Goal: Task Accomplishment & Management: Manage account settings

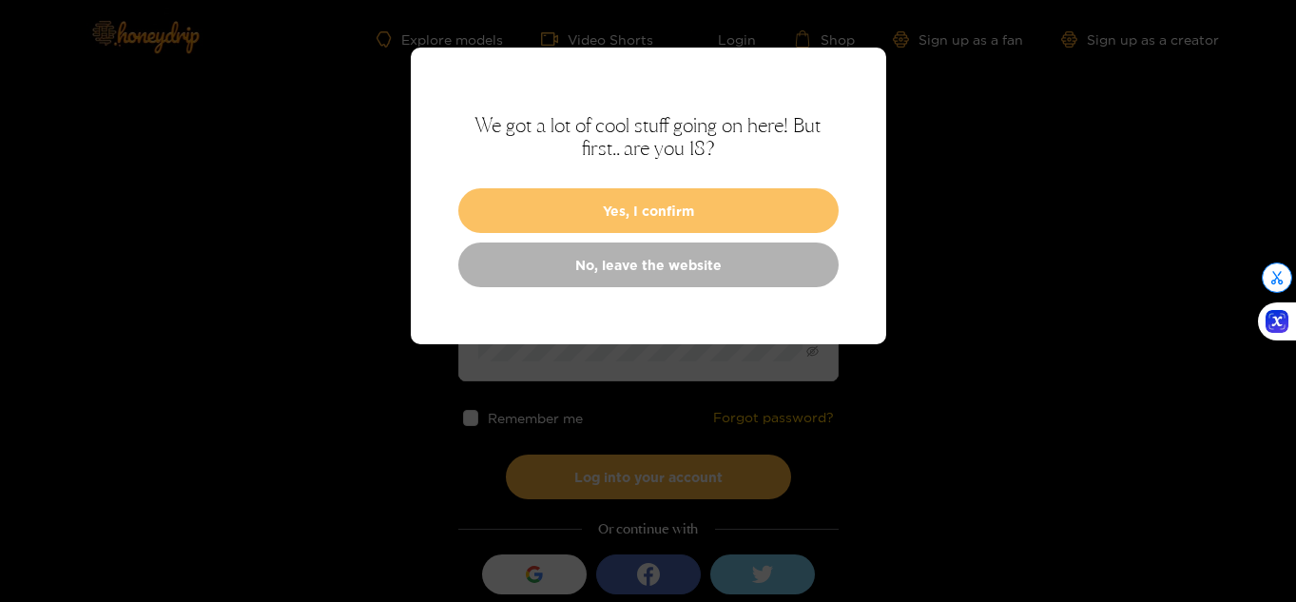
click at [688, 190] on button "Yes, I confirm" at bounding box center [648, 210] width 380 height 45
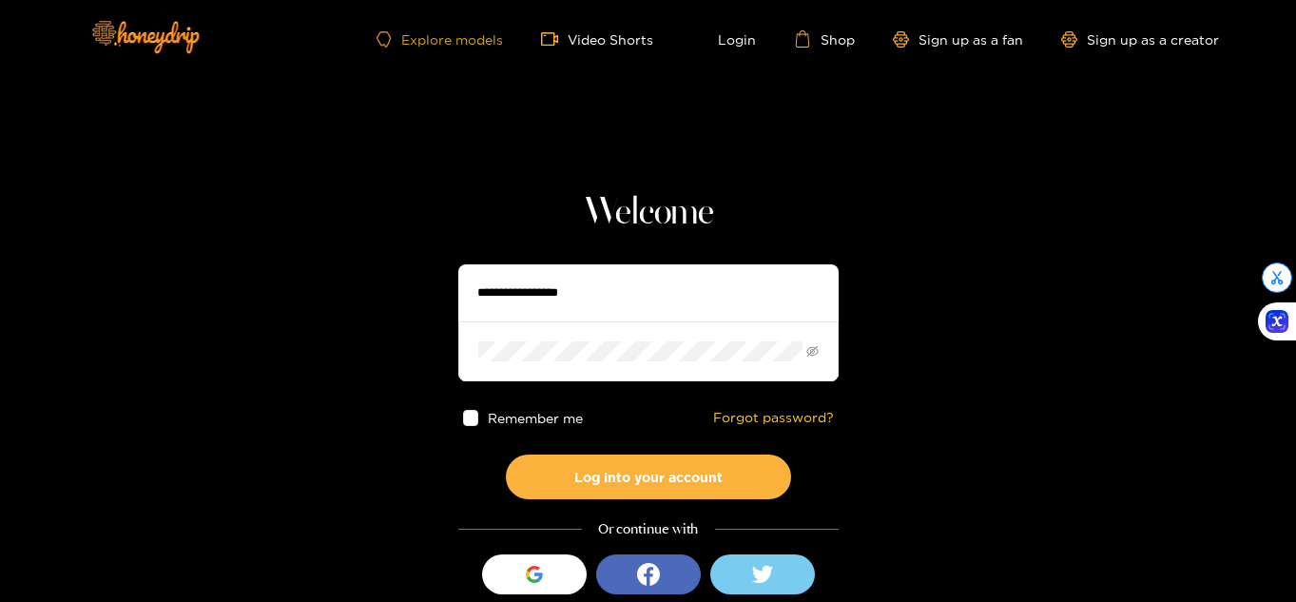
click at [486, 36] on link "Explore models" at bounding box center [438, 39] width 125 height 16
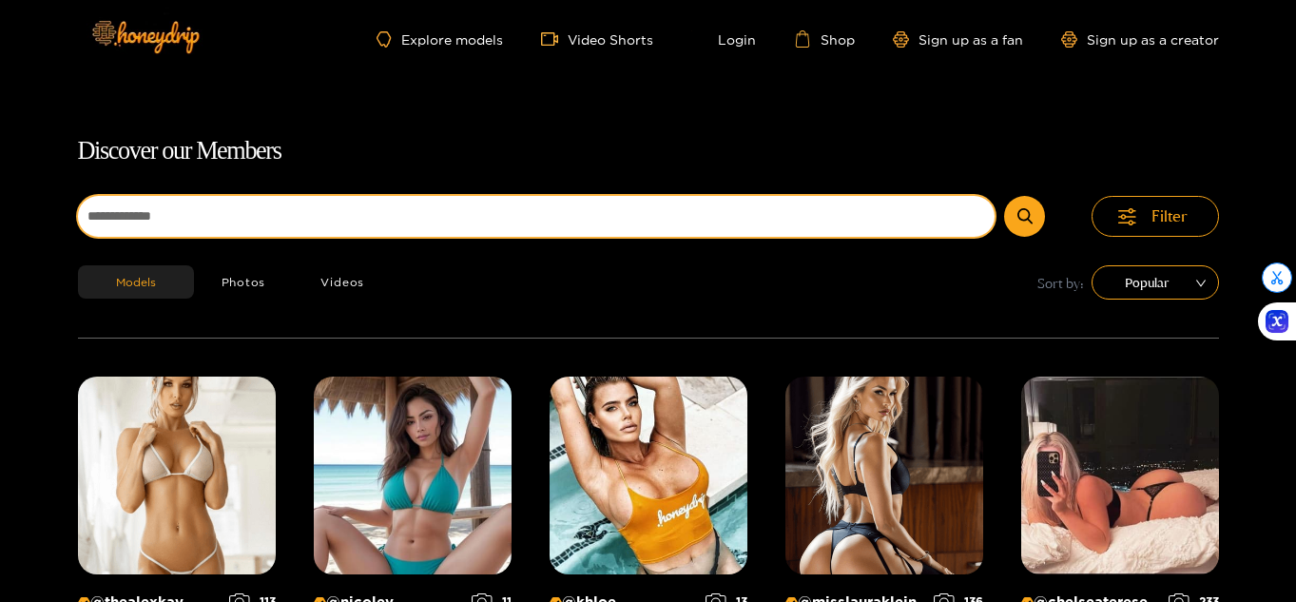
click at [475, 218] on input at bounding box center [536, 216] width 917 height 41
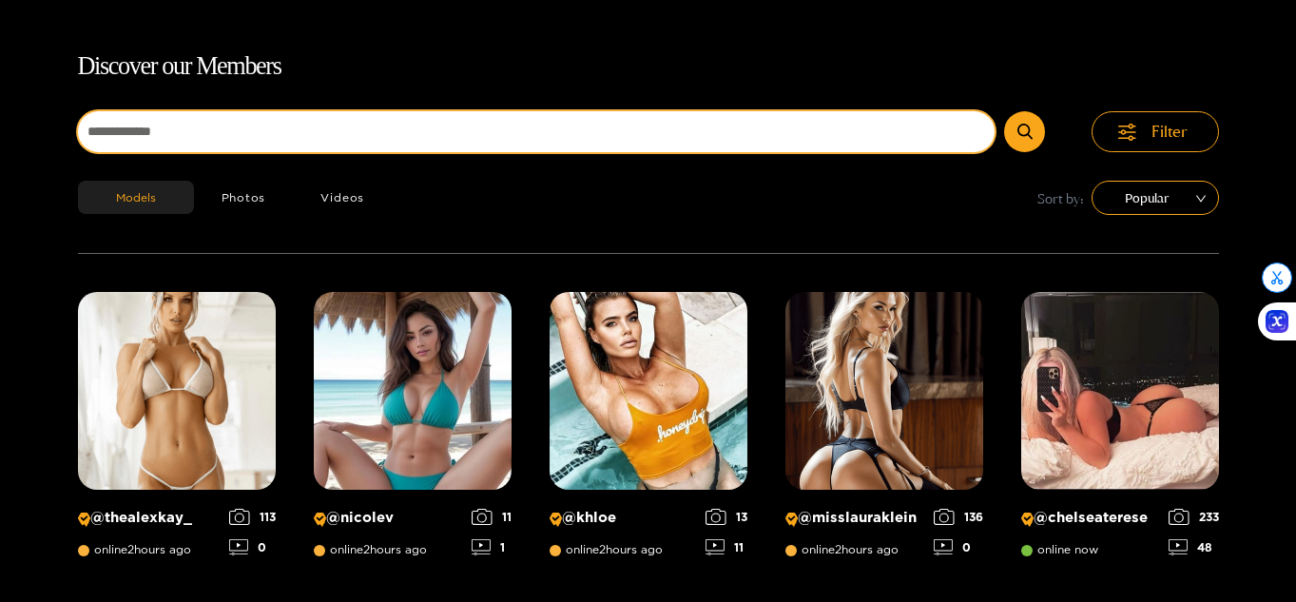
scroll to position [122, 0]
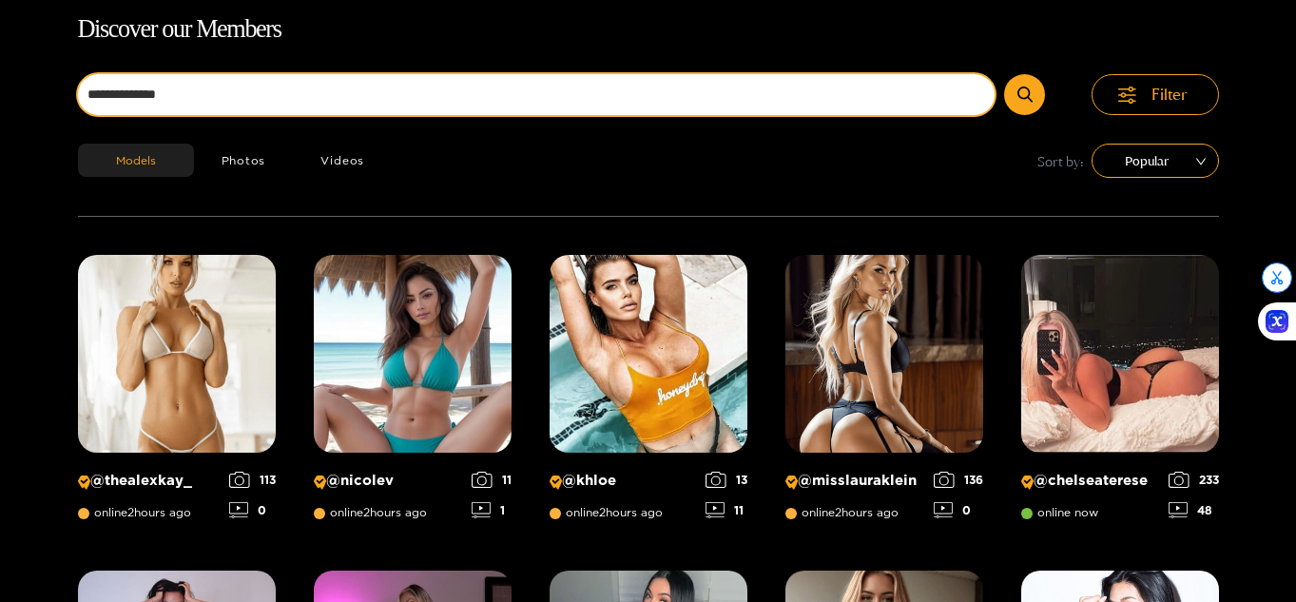
type input "**********"
click at [1004, 74] on button "submit" at bounding box center [1024, 94] width 41 height 41
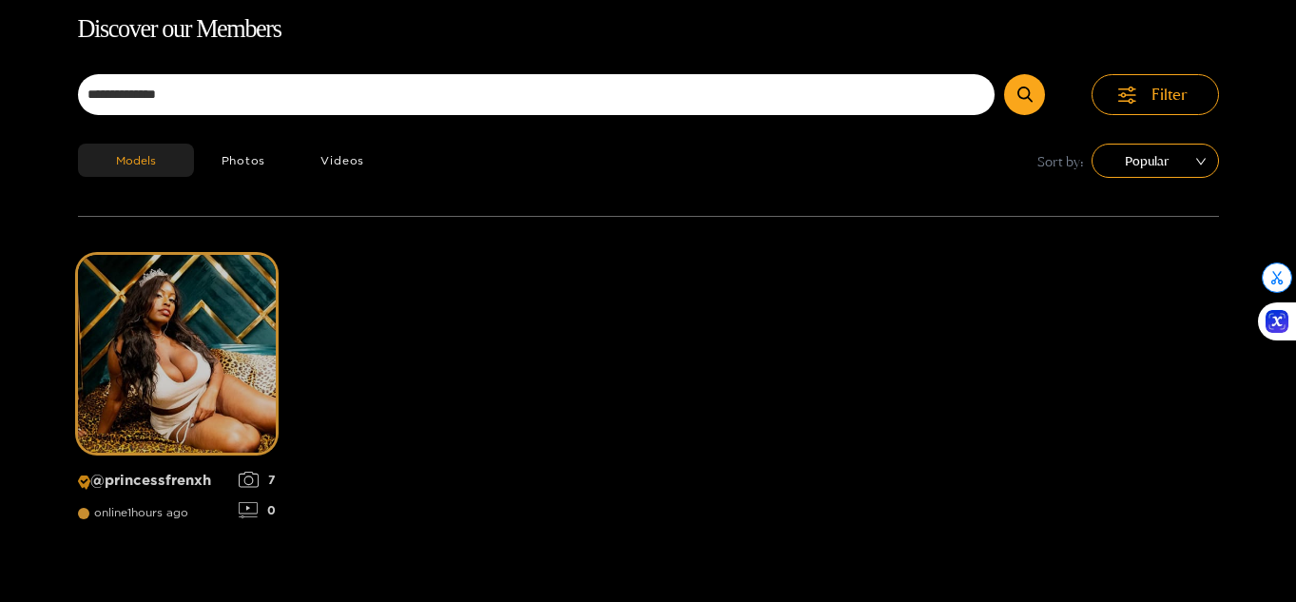
click at [204, 426] on img at bounding box center [177, 354] width 198 height 198
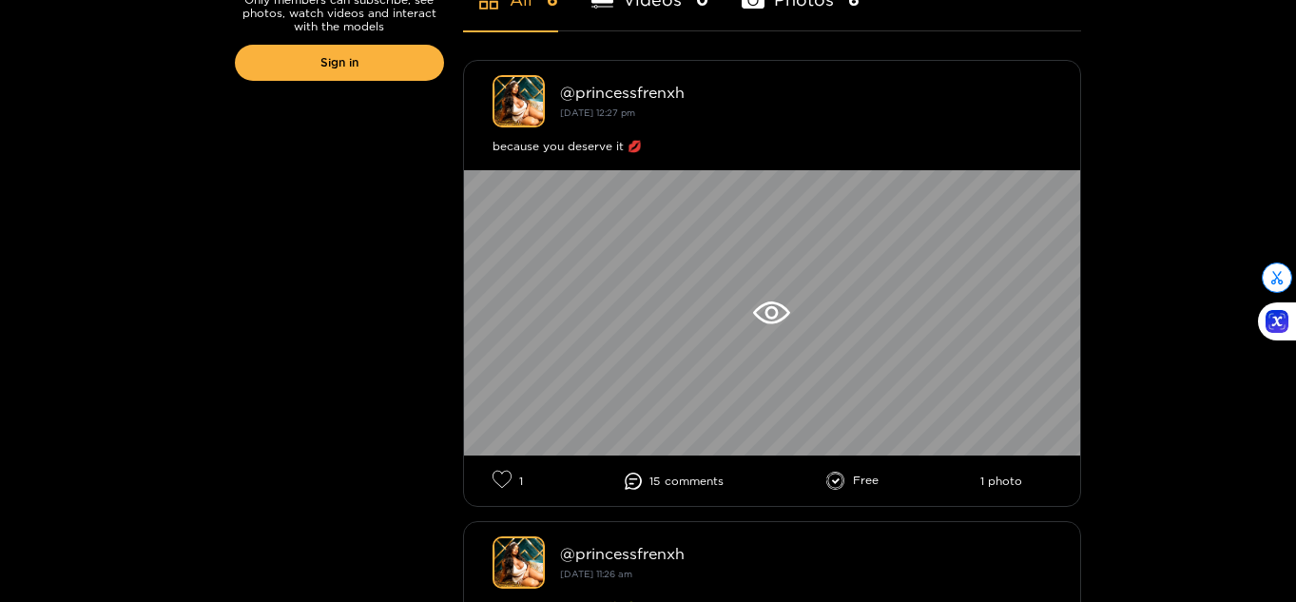
scroll to position [494, 0]
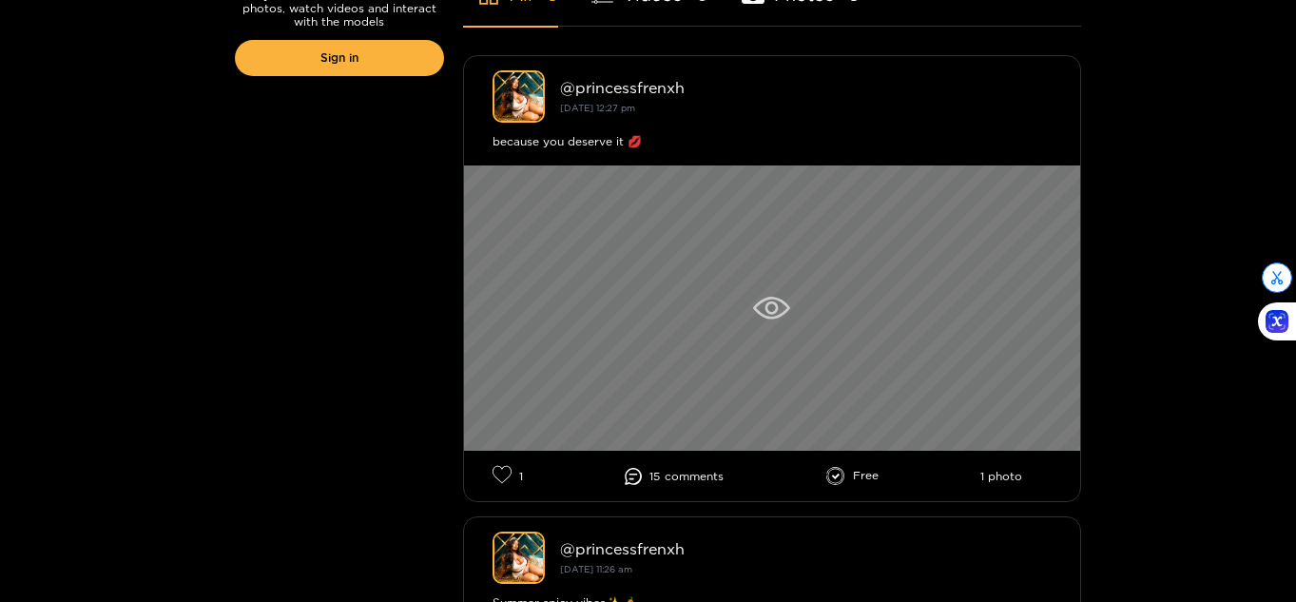
click at [762, 380] on div at bounding box center [772, 307] width 616 height 285
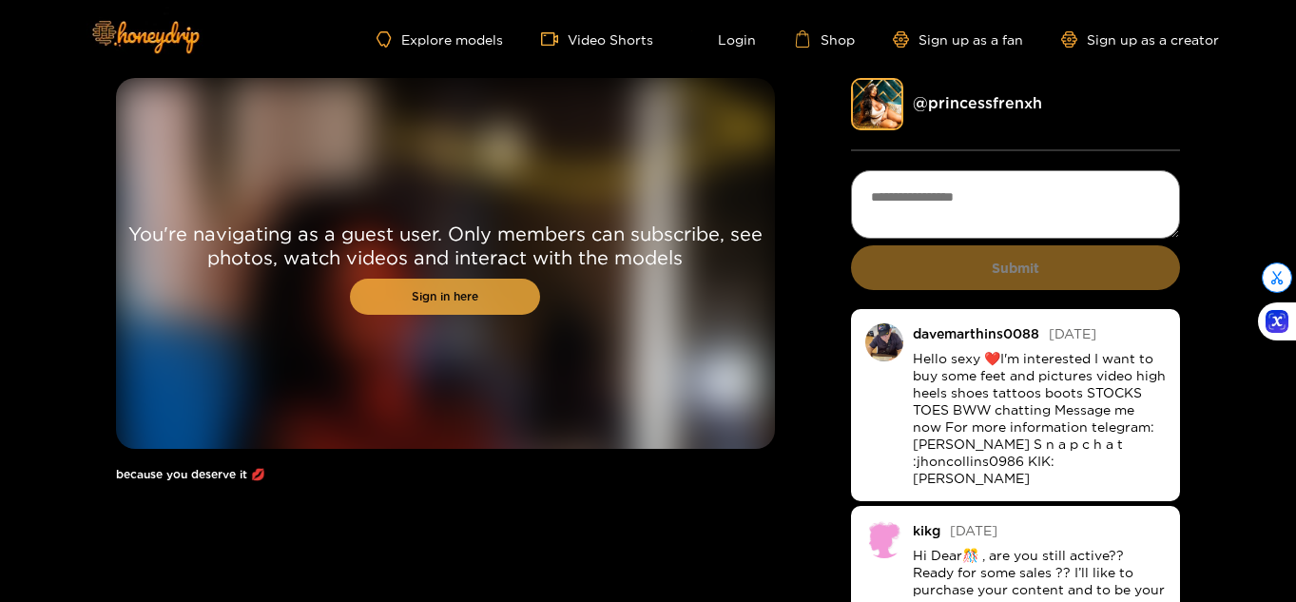
click at [492, 299] on link "Sign in here" at bounding box center [445, 297] width 190 height 36
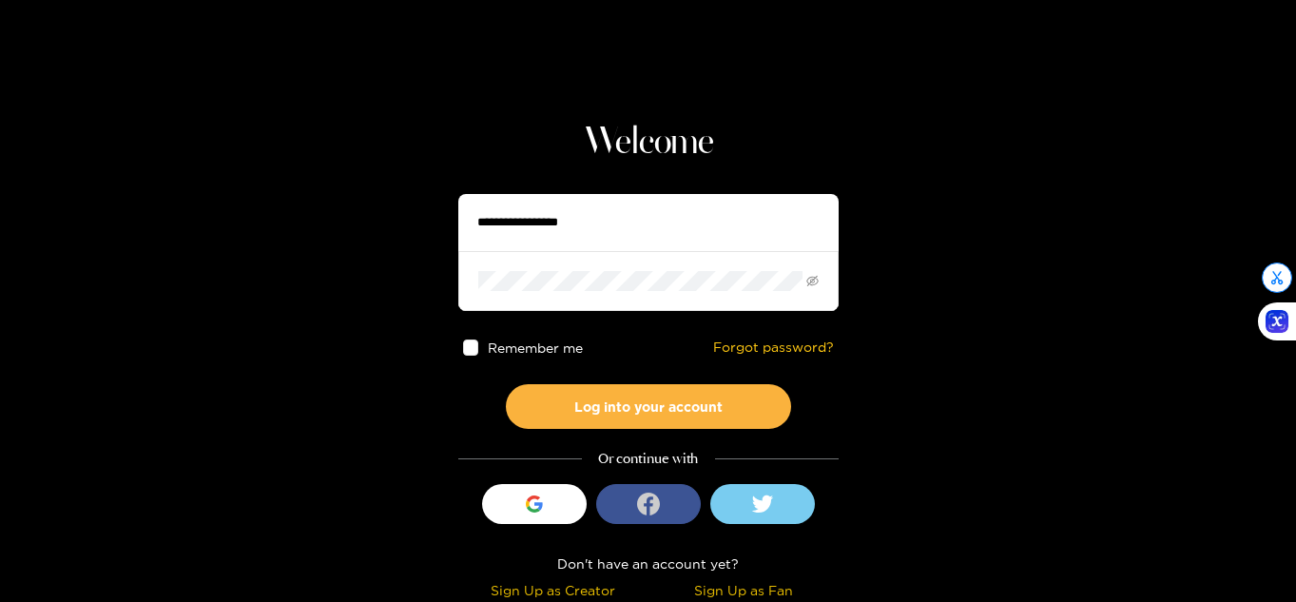
scroll to position [74, 0]
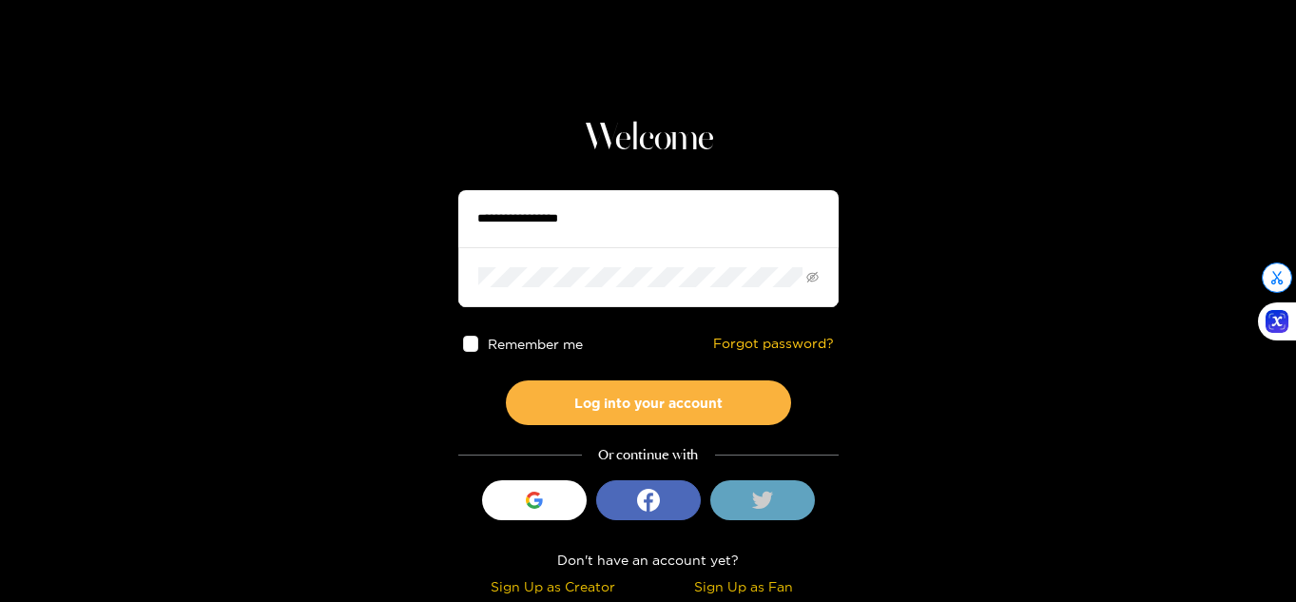
click at [773, 511] on button at bounding box center [762, 500] width 105 height 40
click at [713, 587] on div "Sign Up as Fan" at bounding box center [743, 586] width 181 height 22
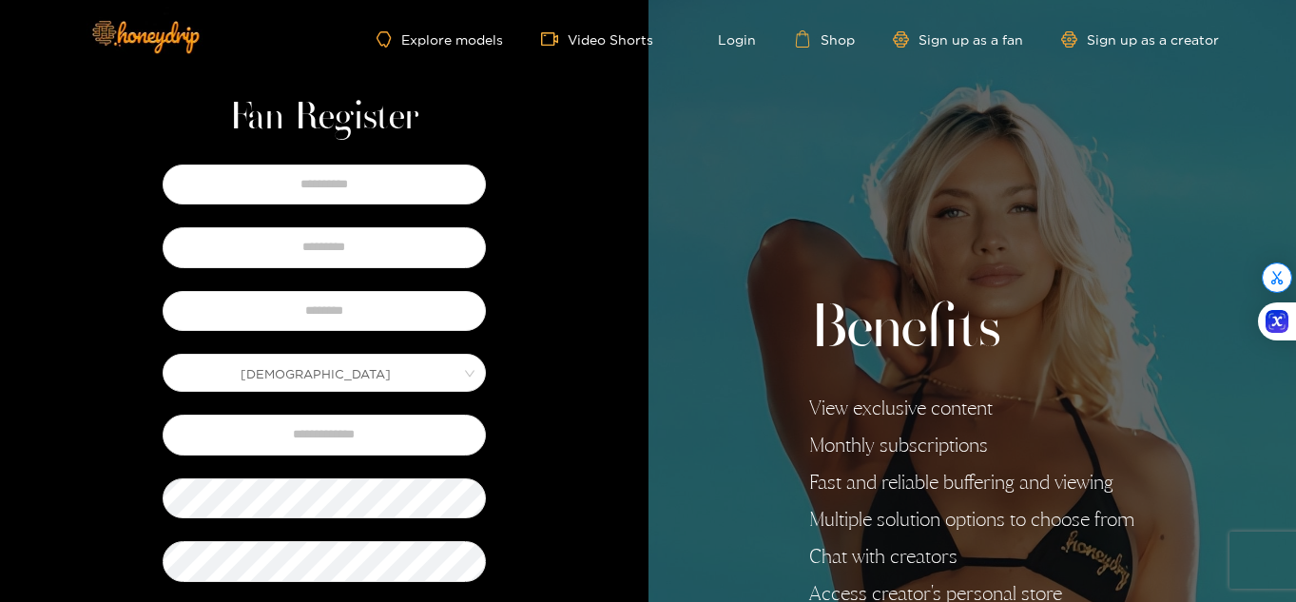
click at [357, 209] on div at bounding box center [324, 184] width 333 height 49
click at [417, 169] on input "text" at bounding box center [324, 184] width 323 height 40
type input "*****"
click at [412, 260] on input "text" at bounding box center [324, 247] width 323 height 40
type input "*"
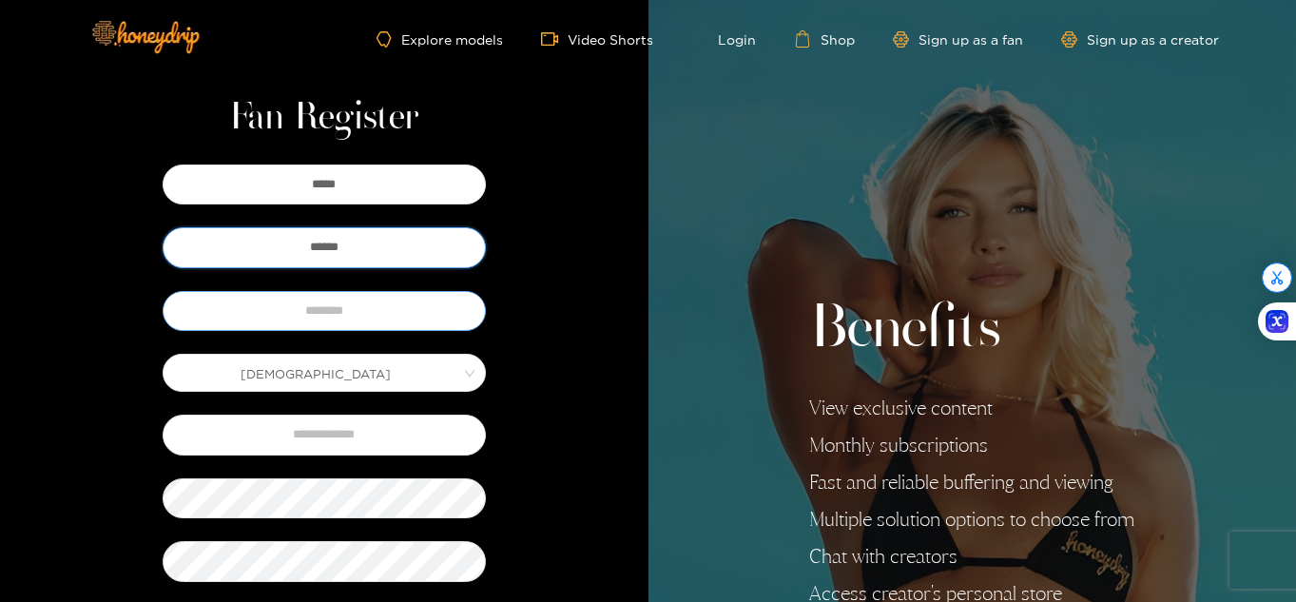
type input "******"
click at [408, 304] on input "text" at bounding box center [324, 311] width 323 height 40
click at [331, 365] on span "Male" at bounding box center [324, 372] width 321 height 27
type input "*******"
click at [428, 447] on input "text" at bounding box center [324, 435] width 323 height 40
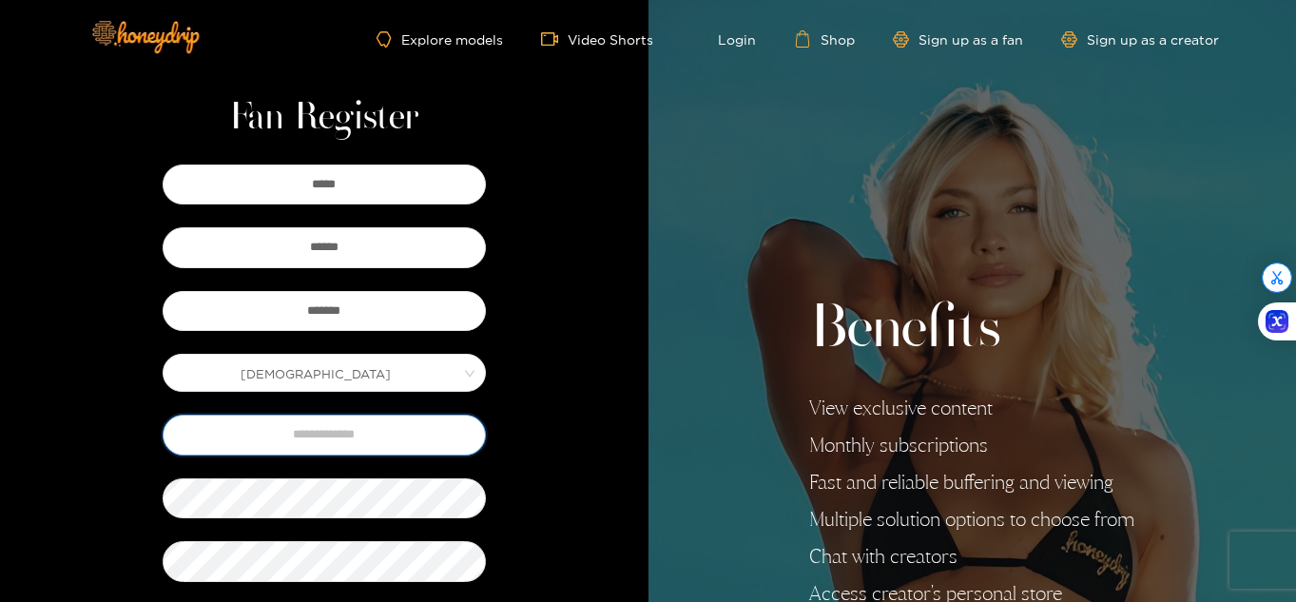
type input "*"
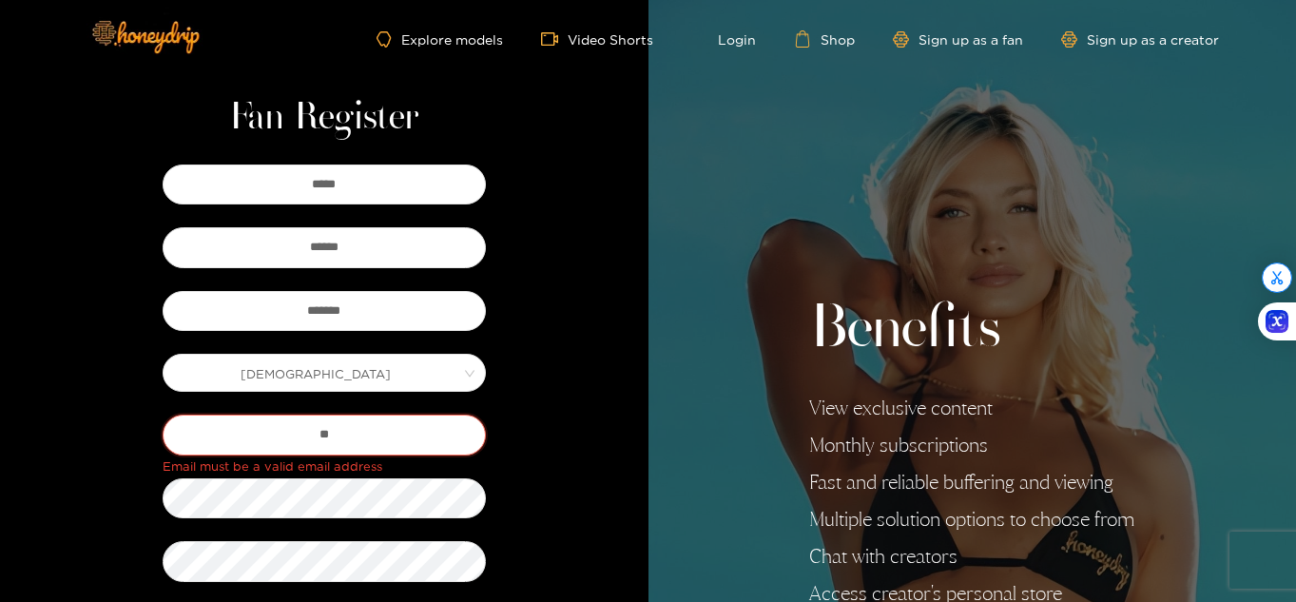
type input "**********"
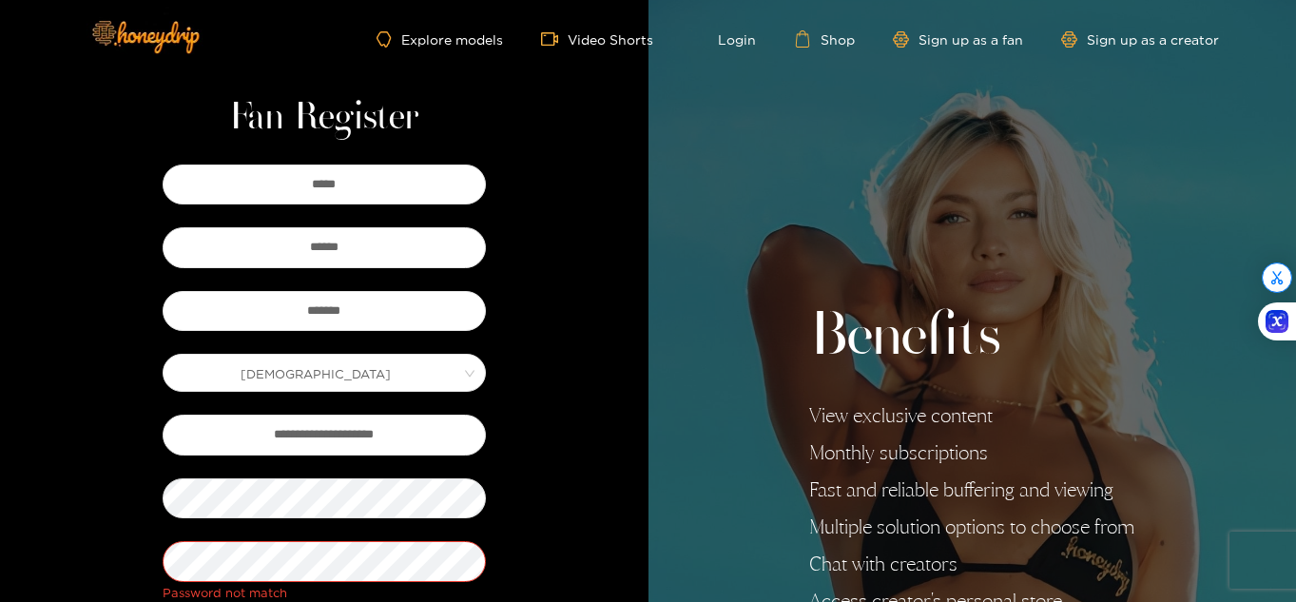
click at [512, 546] on div "**********" at bounding box center [324, 507] width 390 height 695
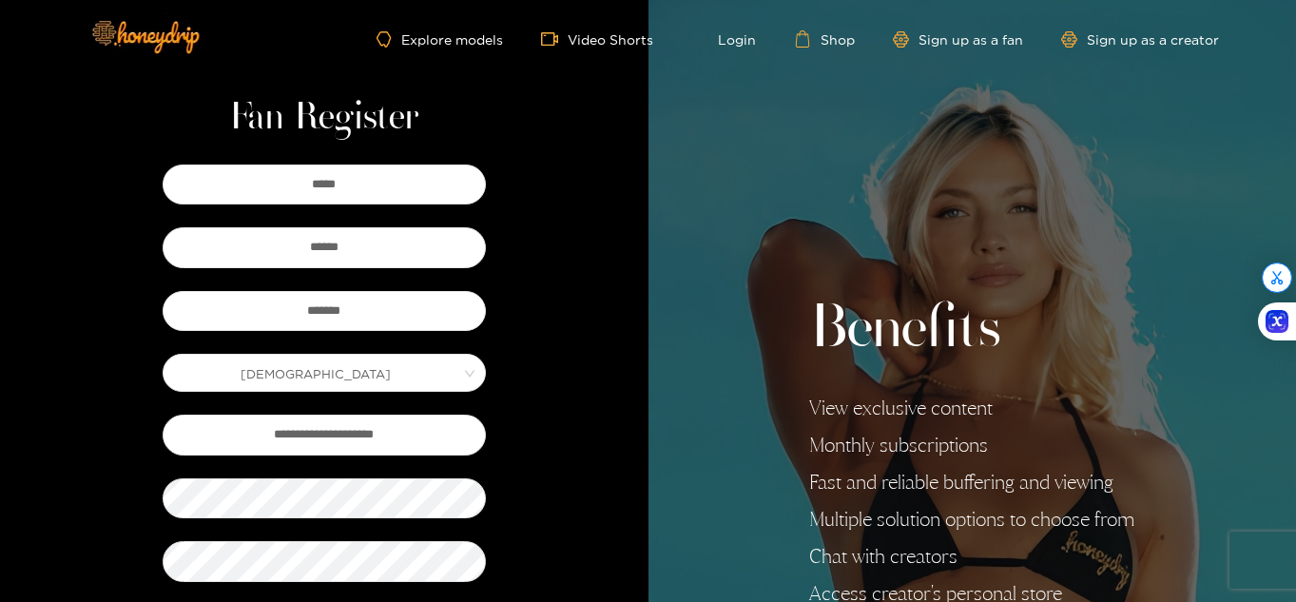
click at [543, 531] on div "**********" at bounding box center [324, 493] width 648 height 987
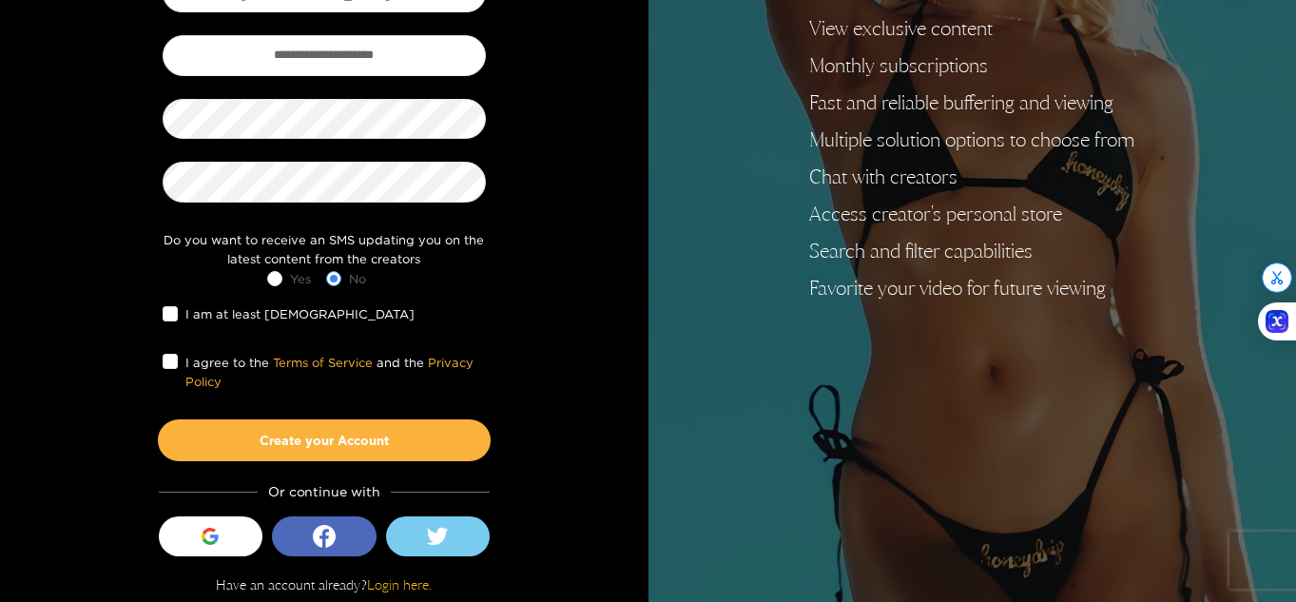
scroll to position [380, 0]
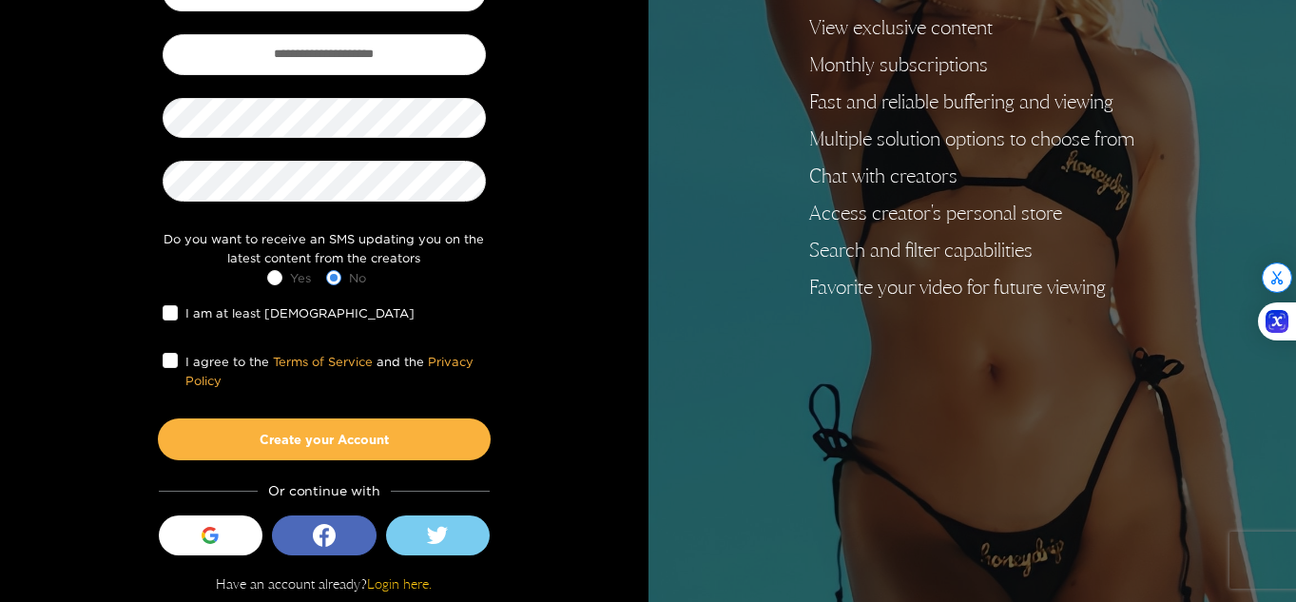
click at [179, 324] on div "I am at least 18 years old" at bounding box center [324, 313] width 323 height 30
click at [178, 368] on span "I agree to the Terms of Service and the Privacy Policy" at bounding box center [332, 371] width 308 height 39
click at [187, 316] on span "I am at least 18 years old" at bounding box center [300, 312] width 244 height 19
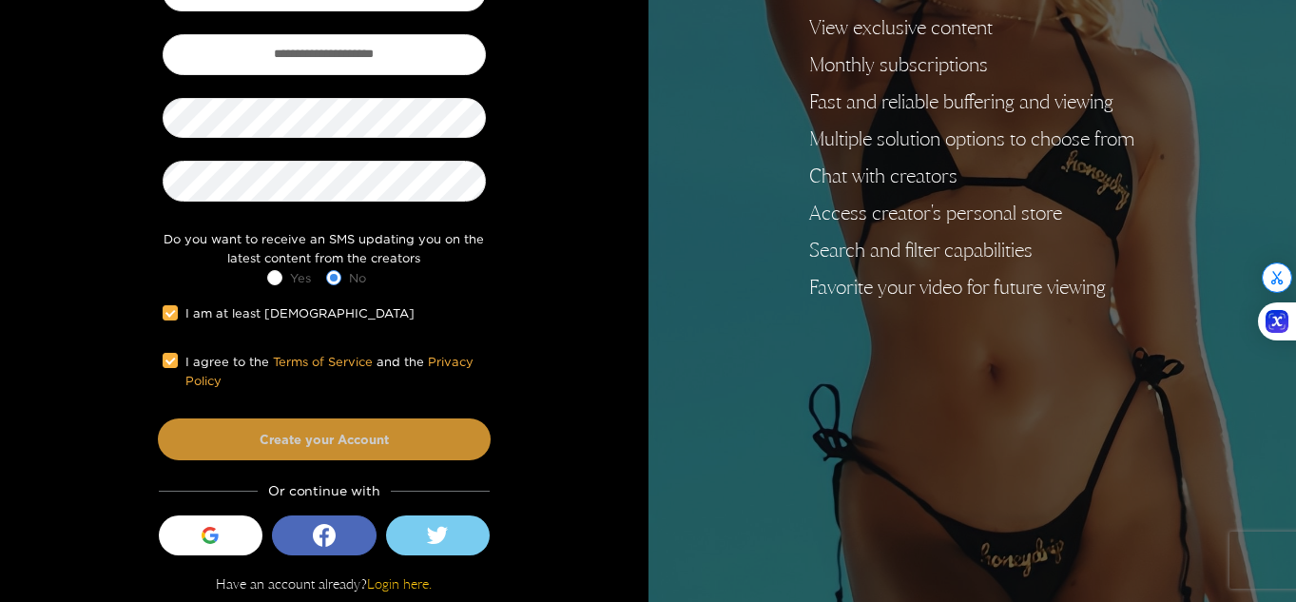
click at [221, 451] on button "Create your Account" at bounding box center [324, 439] width 333 height 42
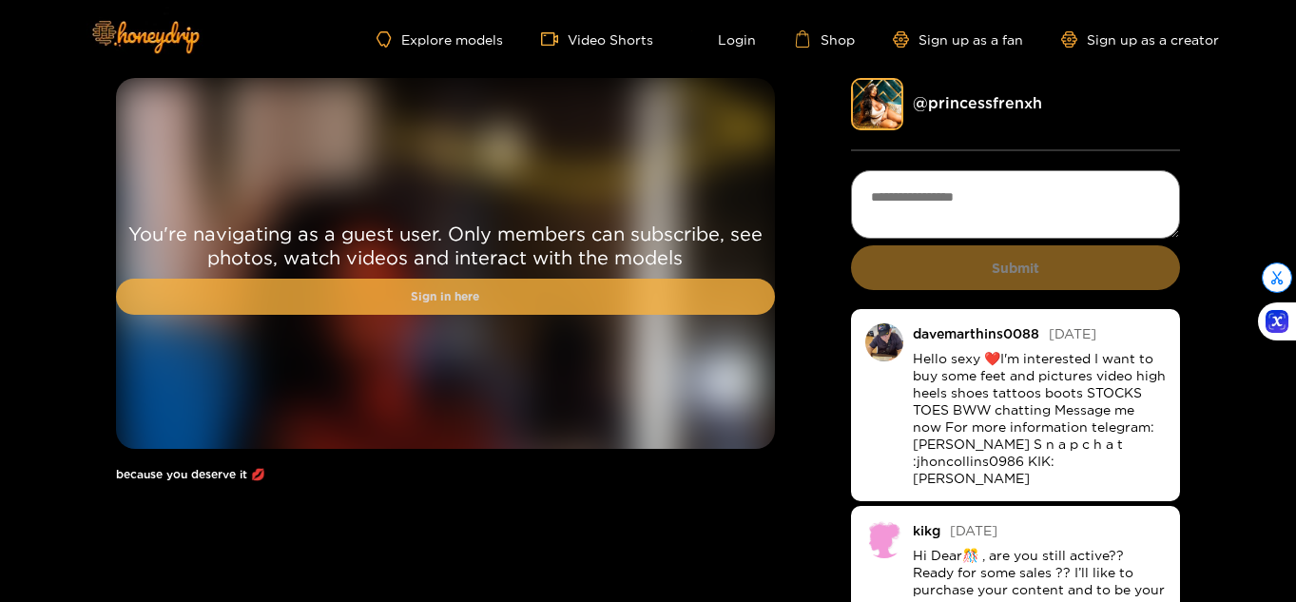
click at [376, 313] on link "Sign in here" at bounding box center [445, 297] width 659 height 36
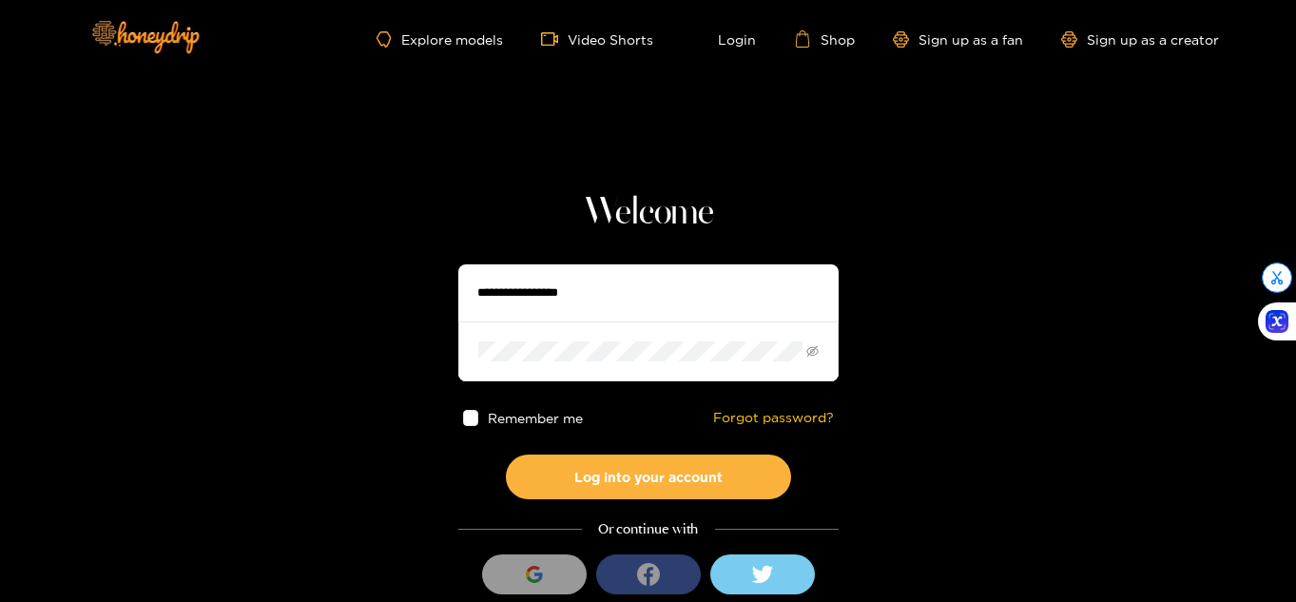
type input "*******"
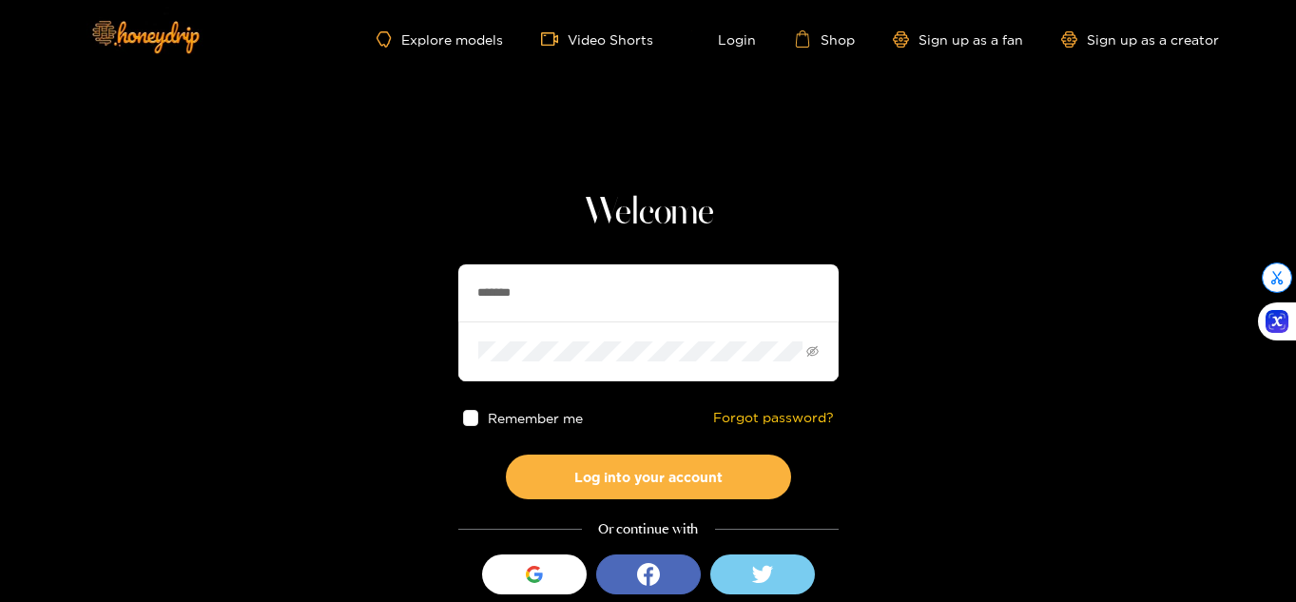
click at [559, 417] on span "Remember me" at bounding box center [535, 418] width 95 height 14
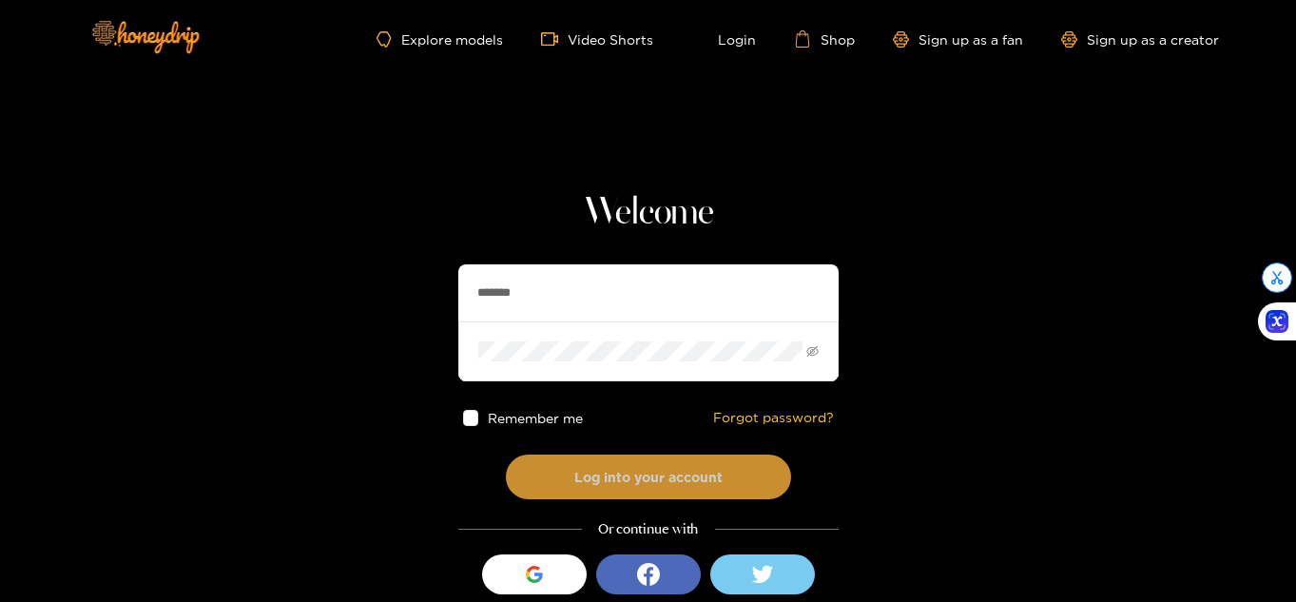
click at [599, 485] on button "Log into your account" at bounding box center [648, 476] width 285 height 45
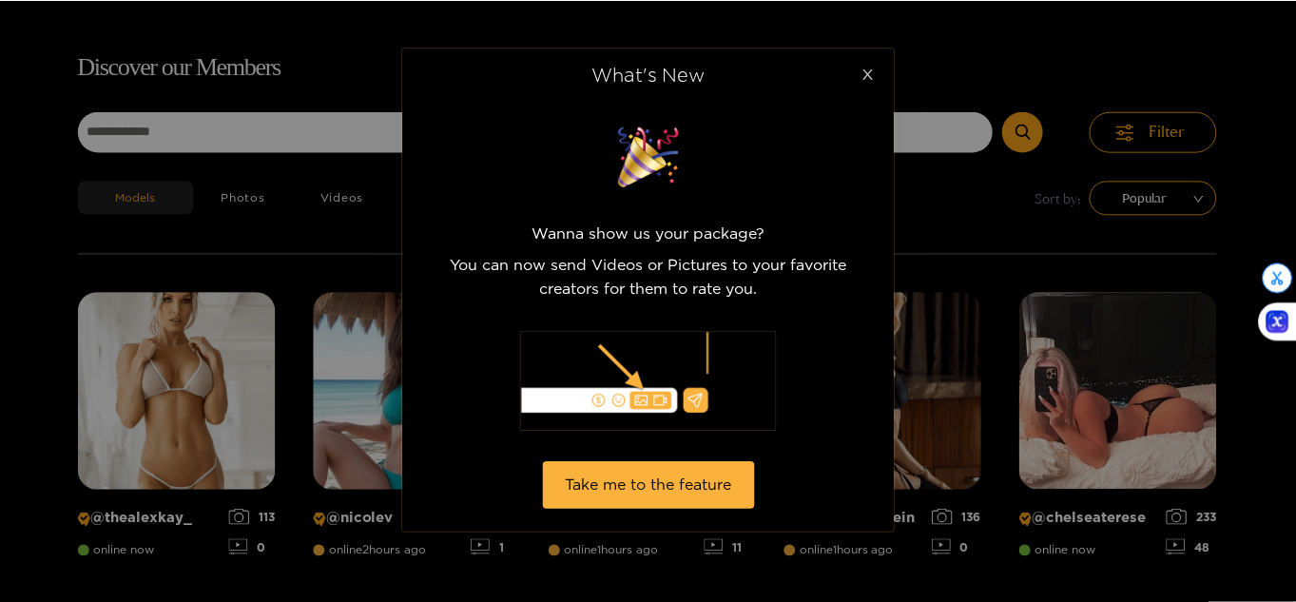
scroll to position [122, 0]
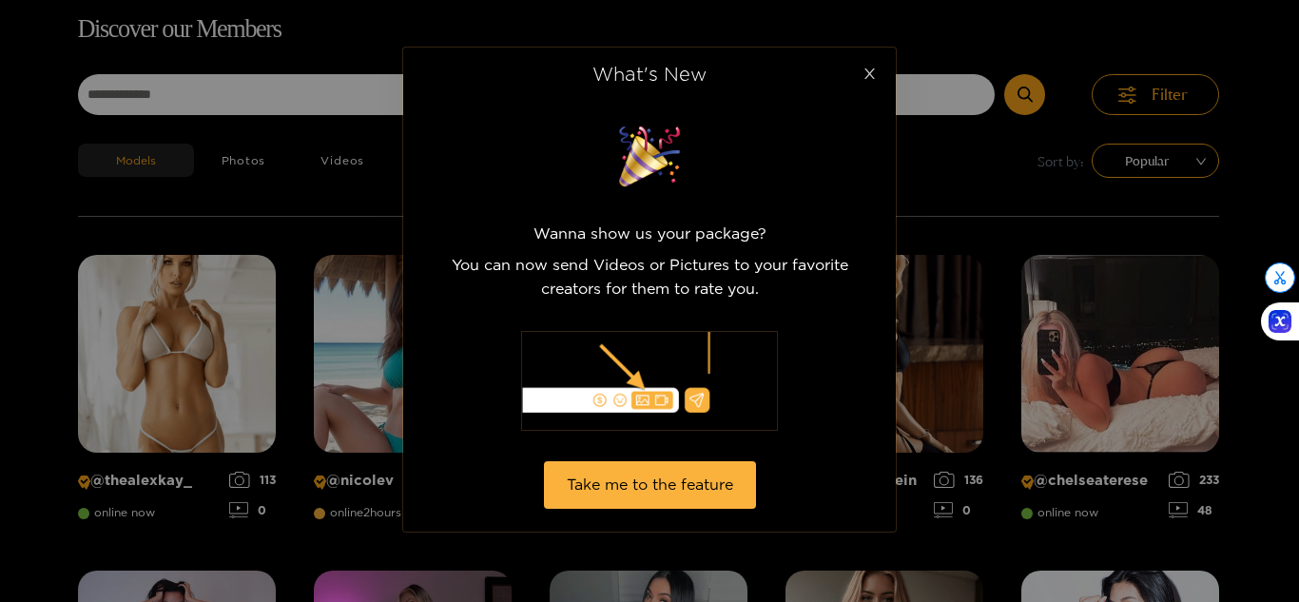
click at [867, 59] on span "Close" at bounding box center [868, 74] width 53 height 53
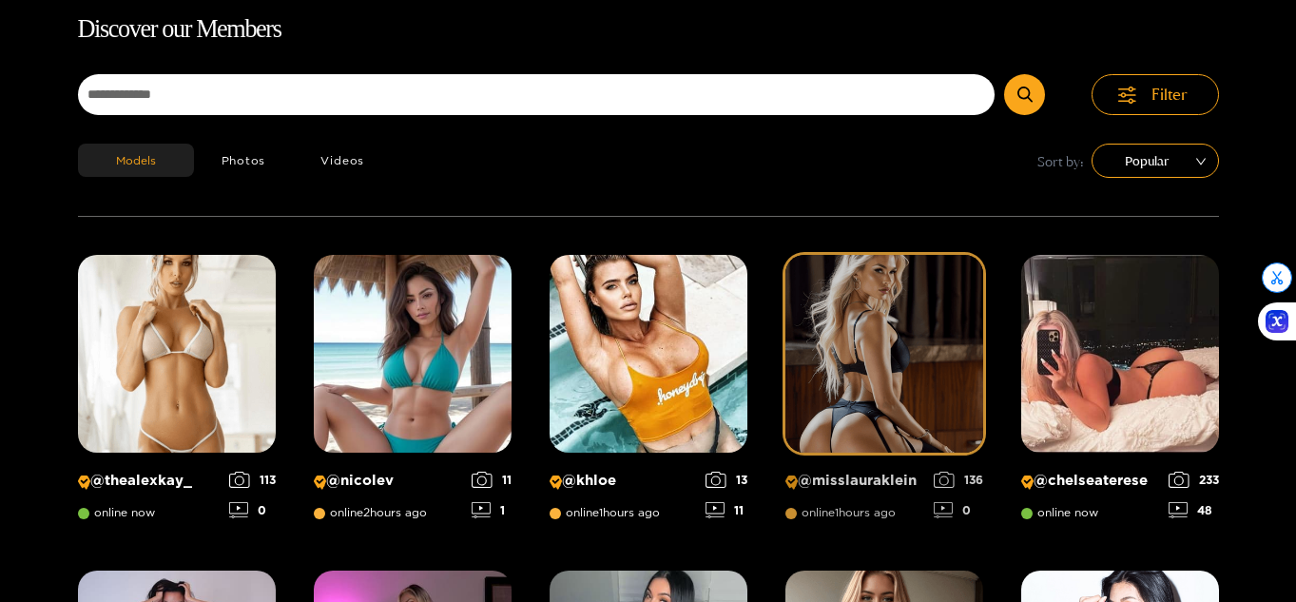
click at [934, 376] on img at bounding box center [884, 354] width 198 height 198
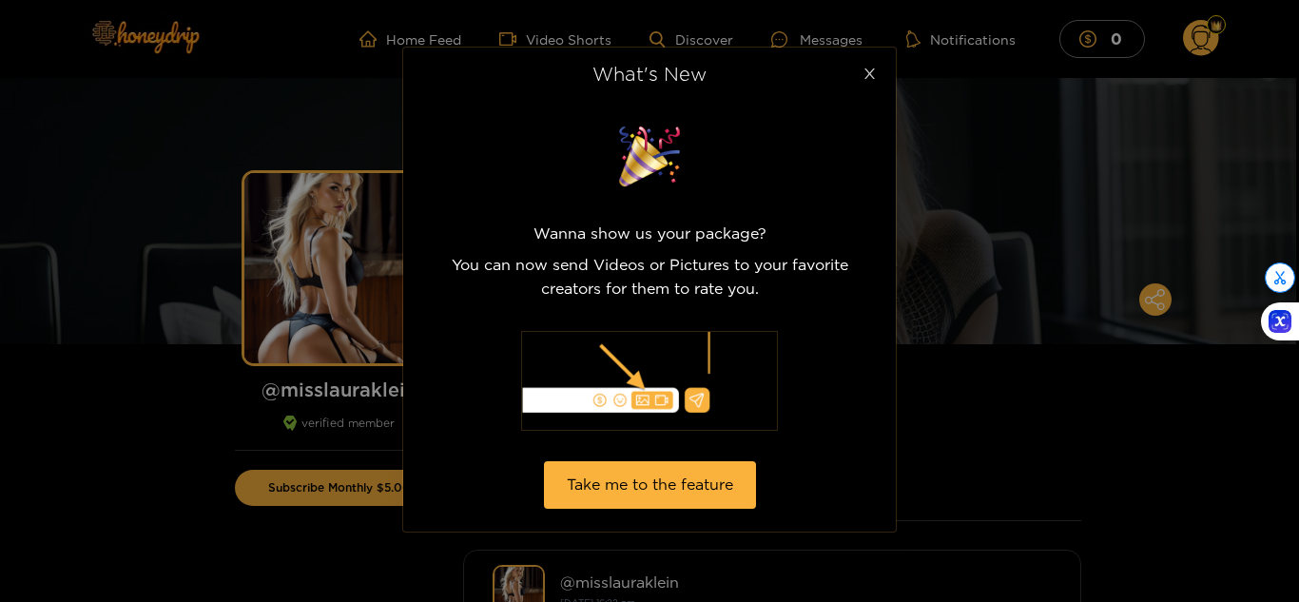
click at [870, 69] on icon "close" at bounding box center [869, 74] width 14 height 14
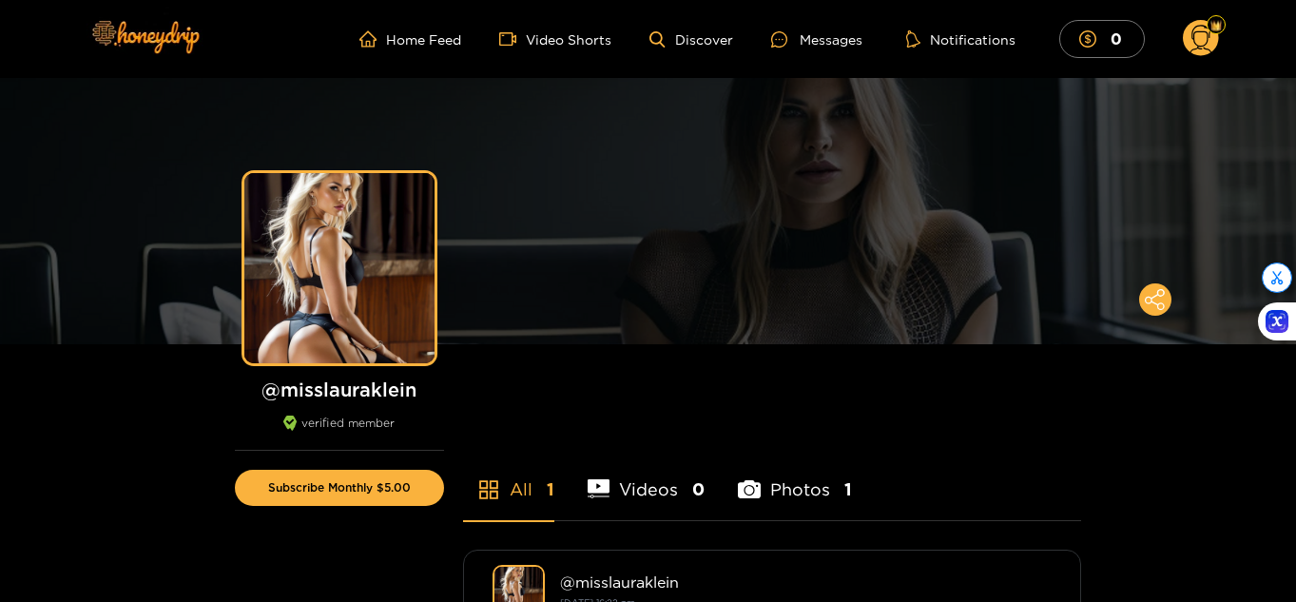
click at [1208, 56] on icon at bounding box center [1201, 39] width 36 height 38
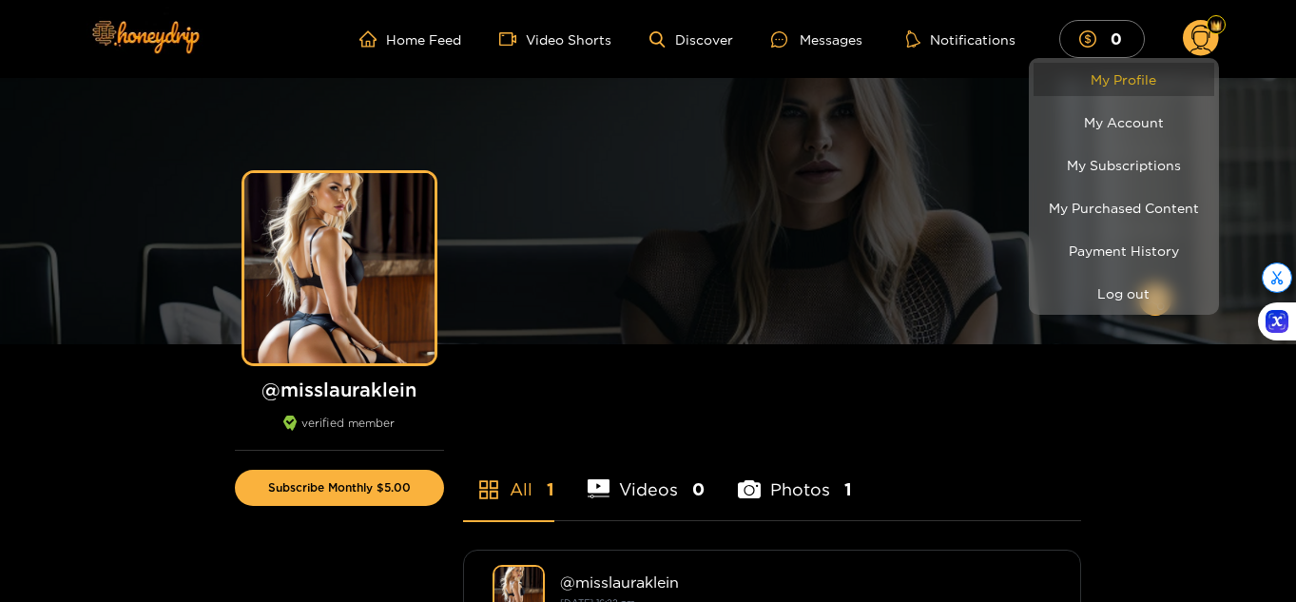
click at [1104, 71] on link "My Profile" at bounding box center [1123, 79] width 181 height 33
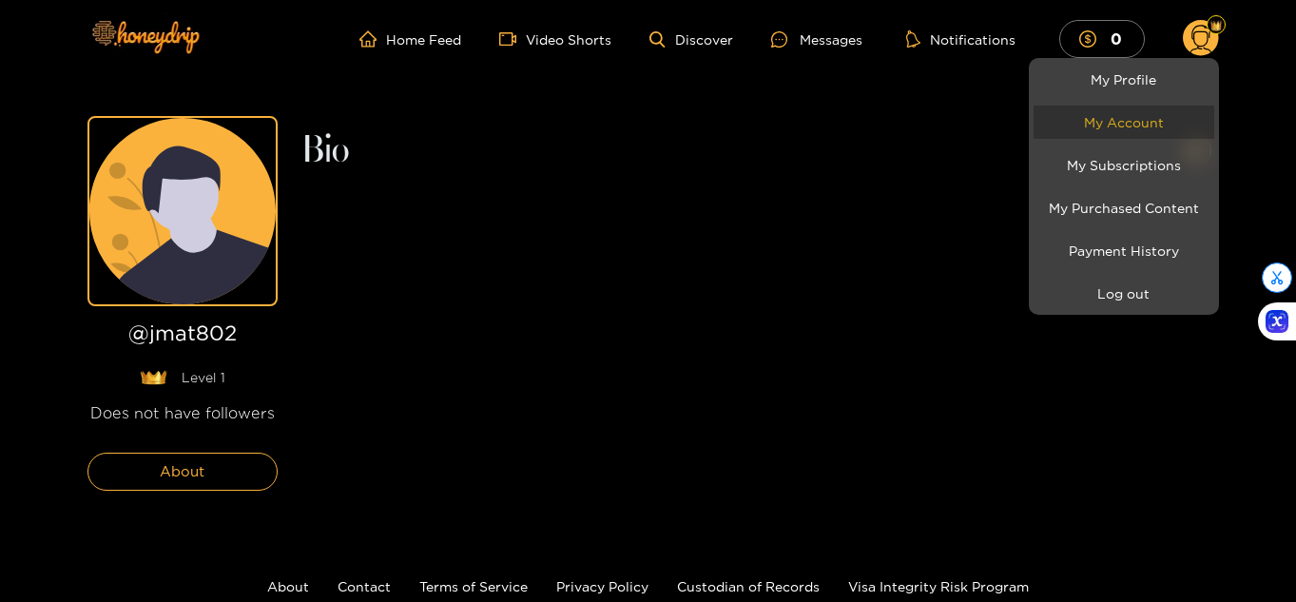
click at [1111, 133] on link "My Account" at bounding box center [1123, 122] width 181 height 33
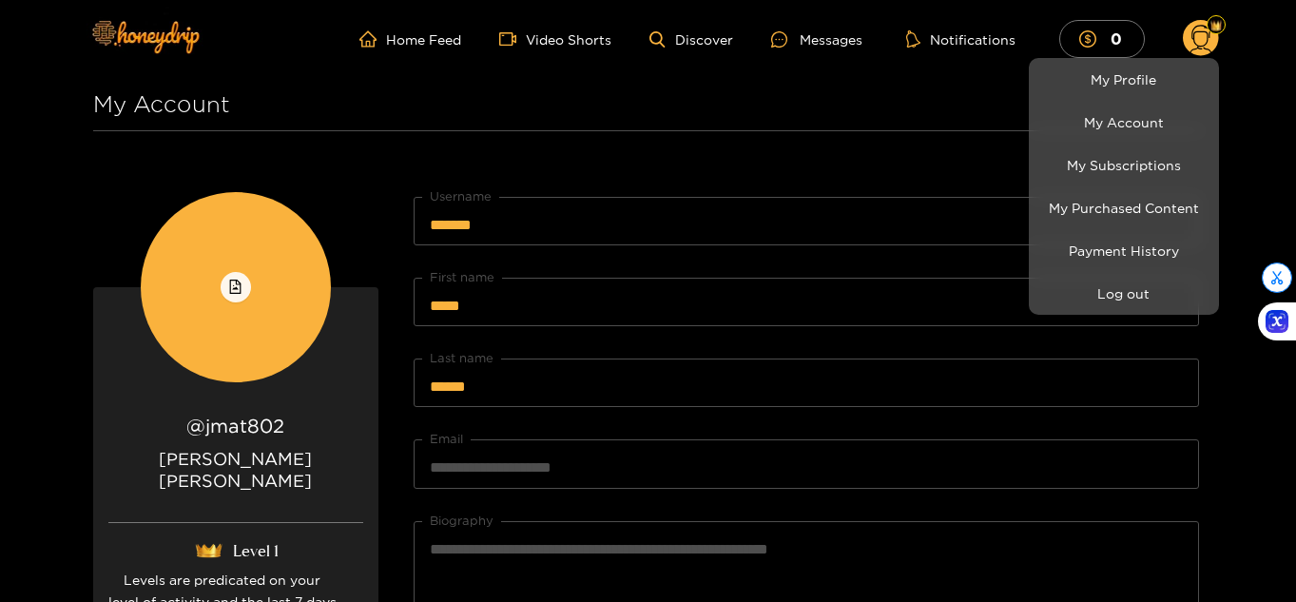
click at [809, 370] on div at bounding box center [648, 301] width 1296 height 602
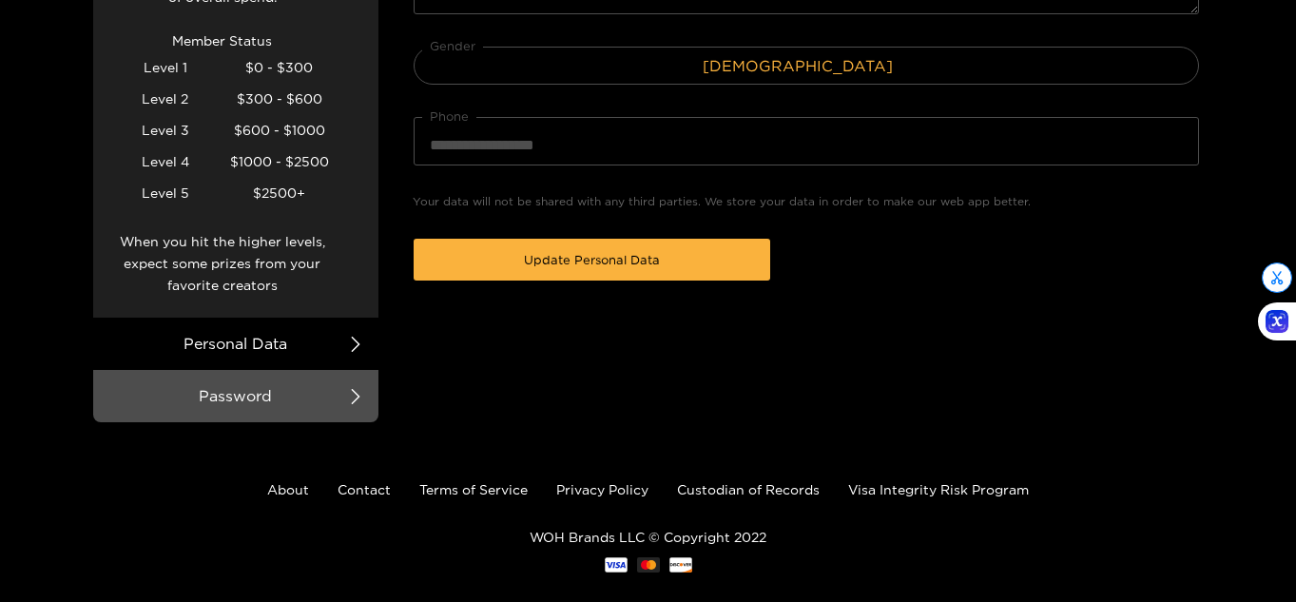
scroll to position [632, 0]
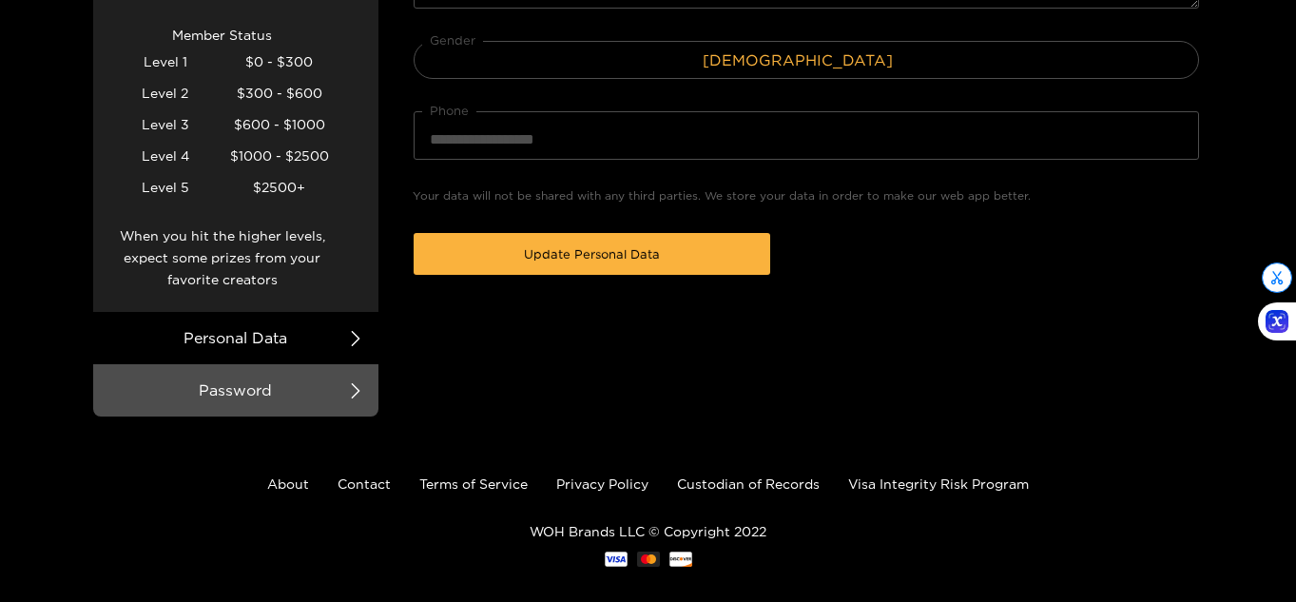
click at [348, 312] on span at bounding box center [355, 338] width 15 height 52
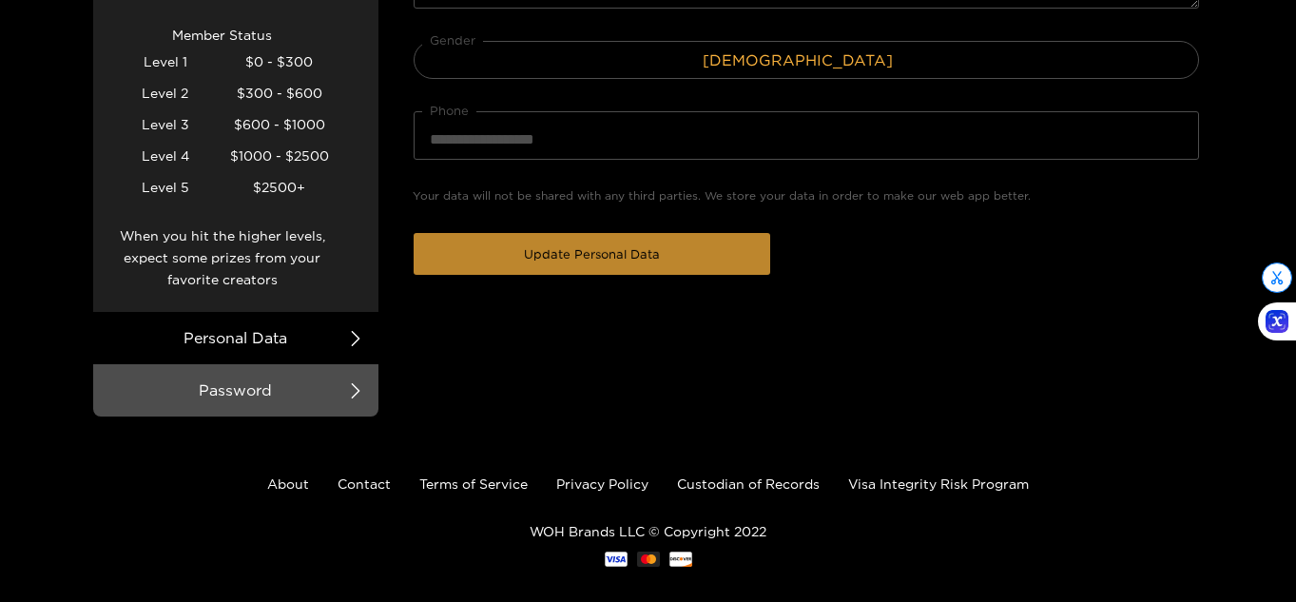
click at [533, 244] on span "Update Personal Data" at bounding box center [592, 253] width 136 height 19
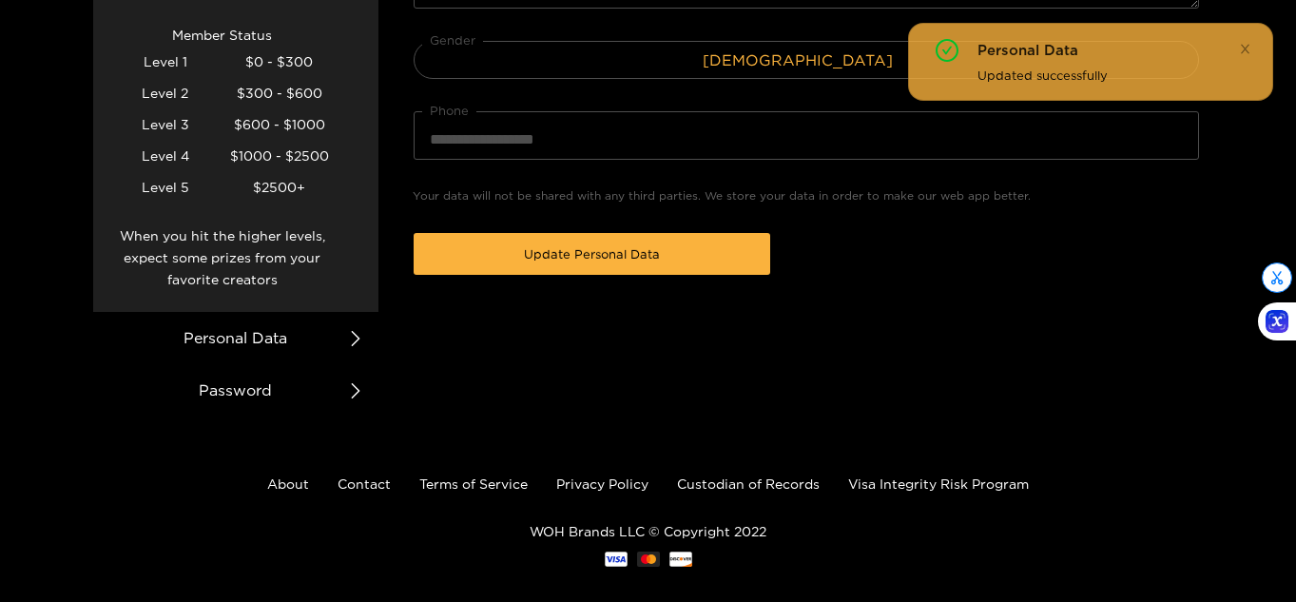
click at [306, 364] on li "Password" at bounding box center [235, 390] width 285 height 52
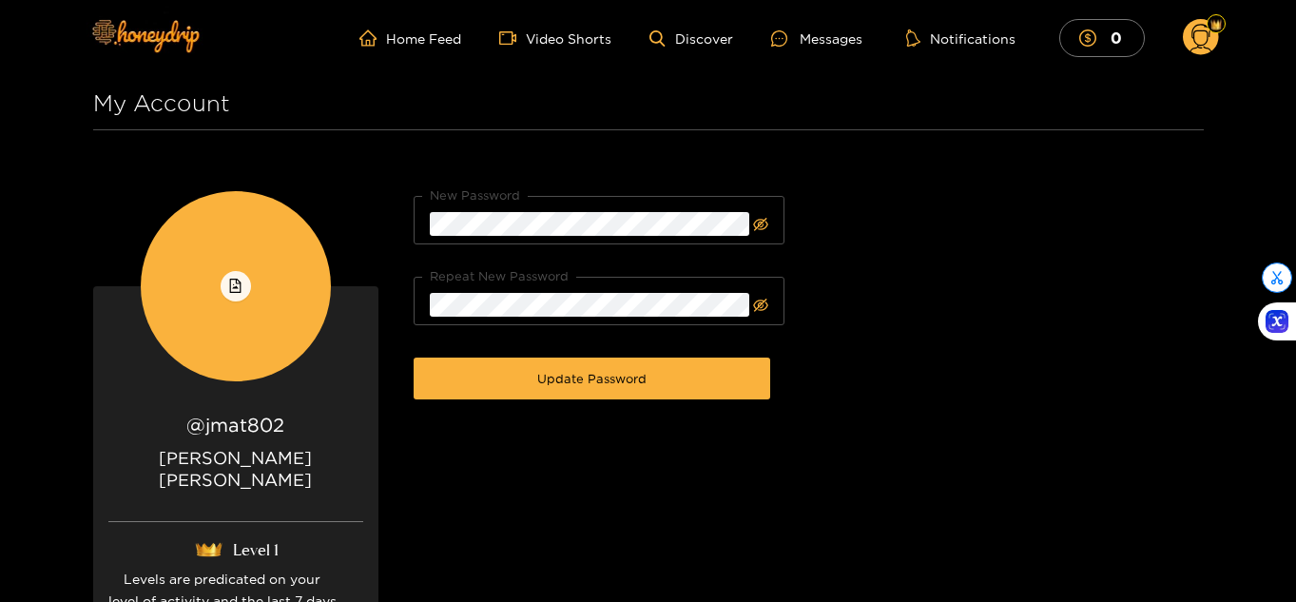
scroll to position [0, 0]
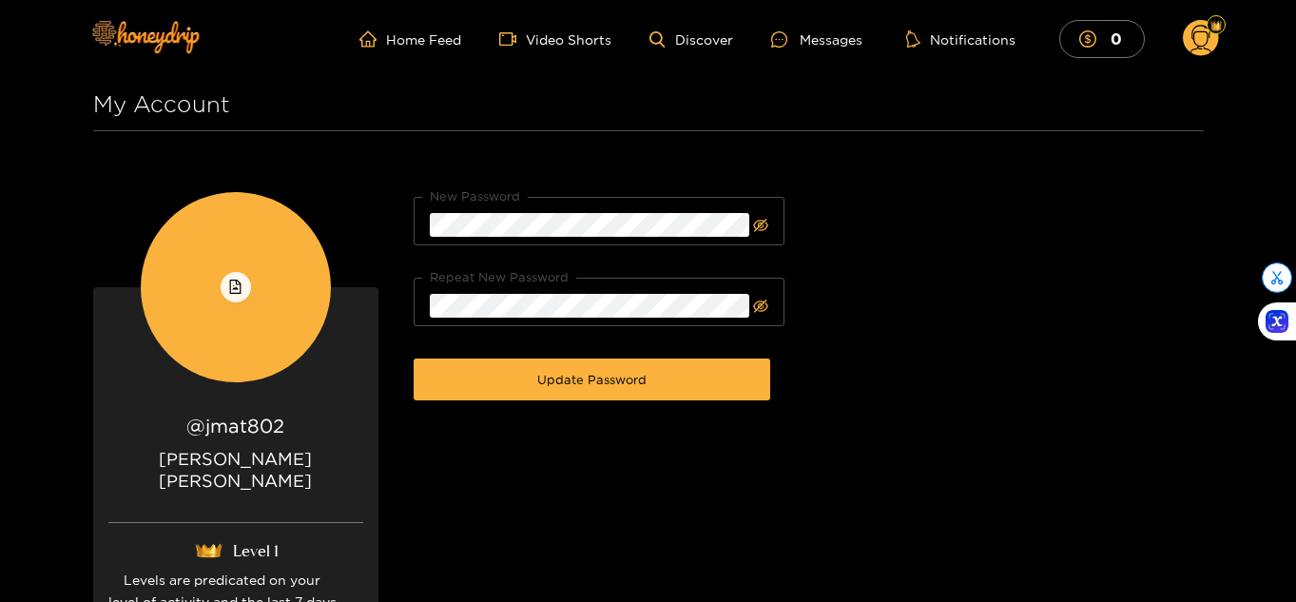
click at [1195, 56] on icon at bounding box center [1201, 39] width 36 height 38
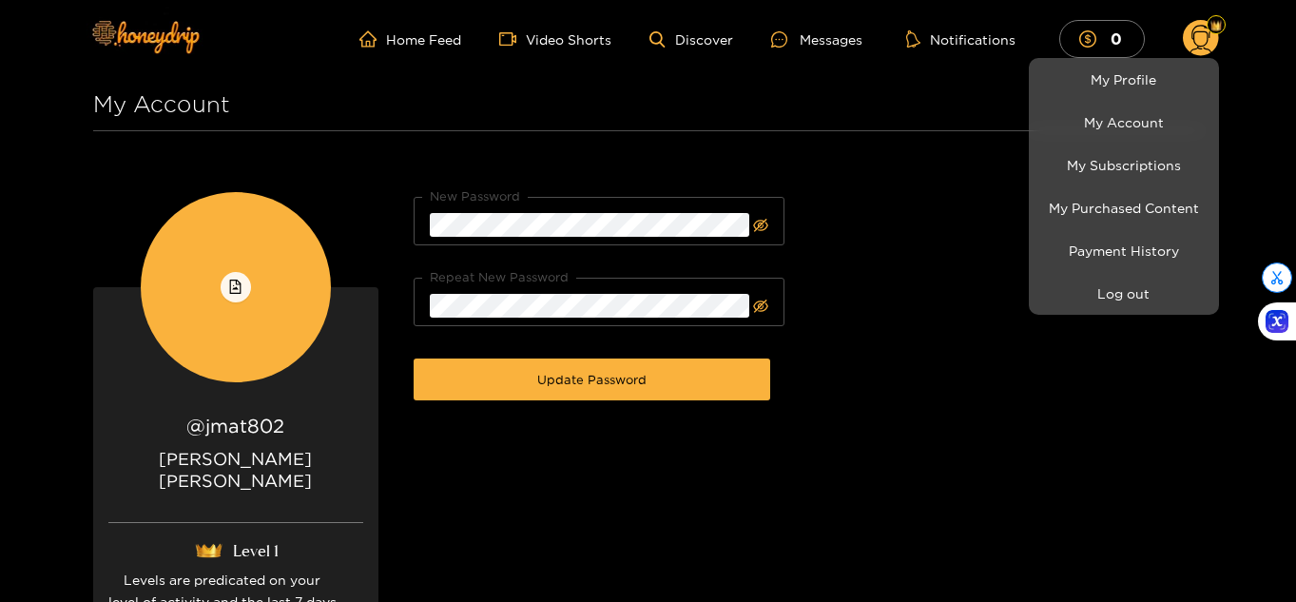
click at [1195, 56] on div at bounding box center [648, 301] width 1296 height 602
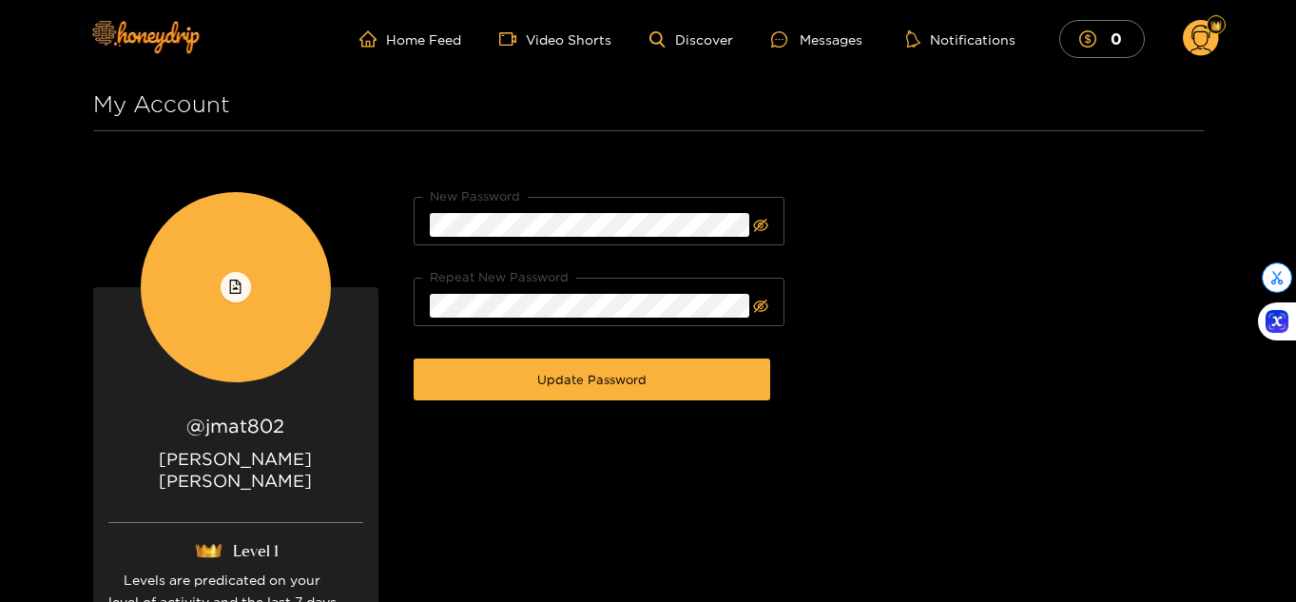
click at [1195, 56] on icon at bounding box center [1201, 39] width 36 height 38
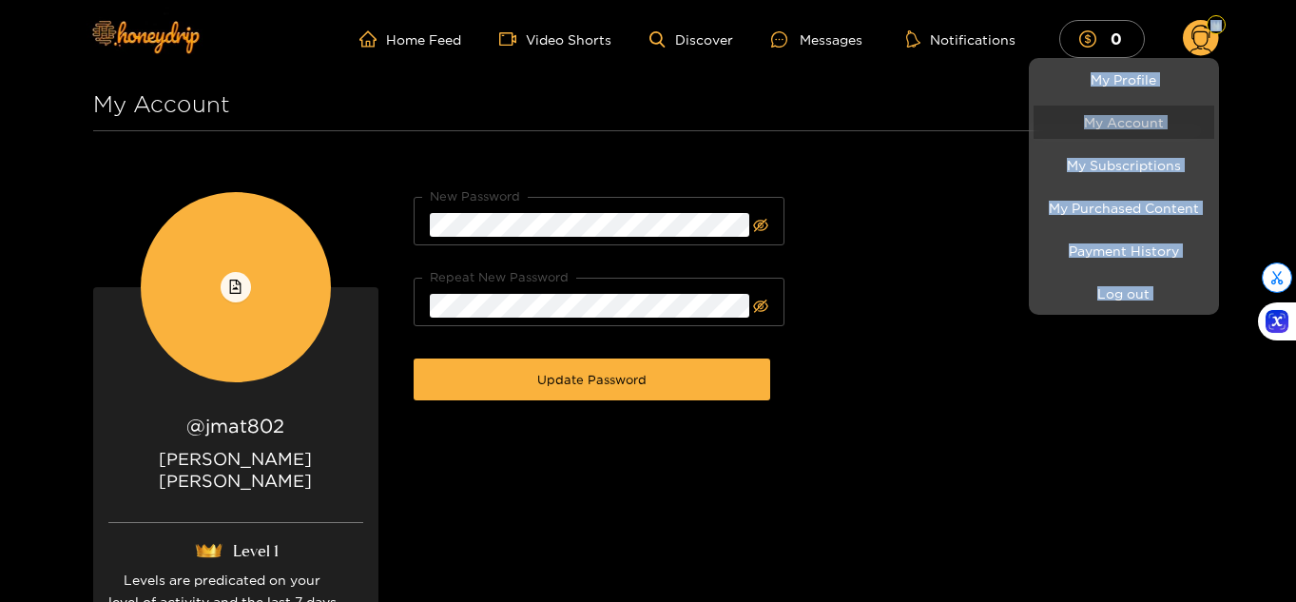
click at [1163, 128] on link "My Account" at bounding box center [1123, 122] width 181 height 33
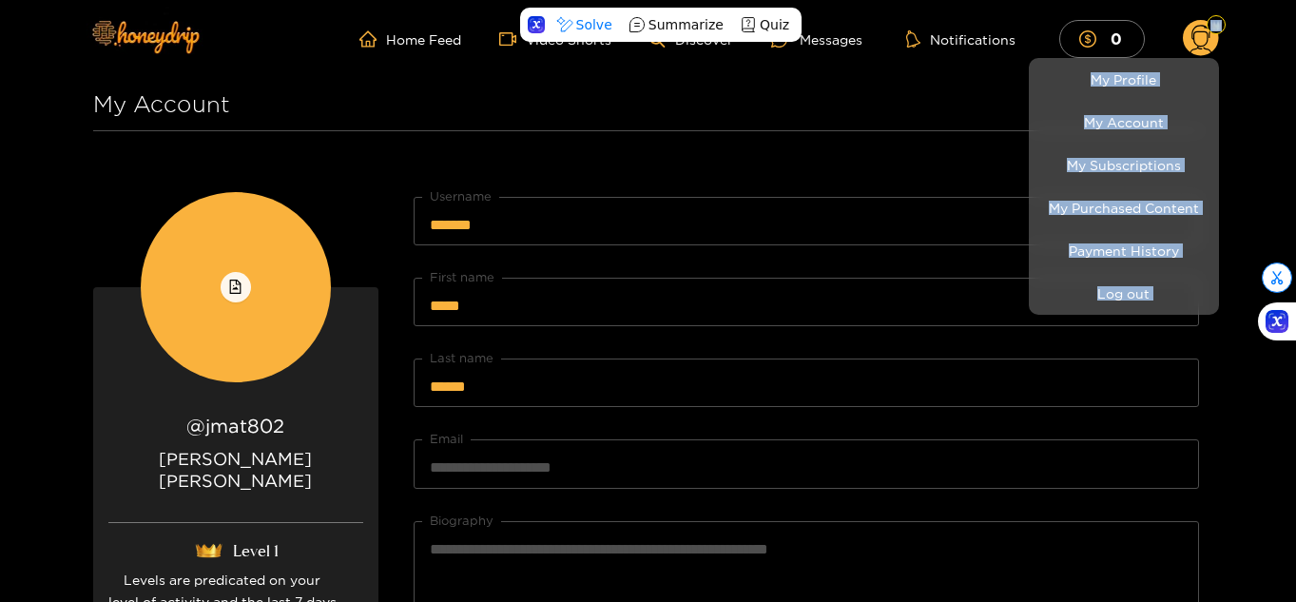
click at [1150, 494] on div at bounding box center [648, 301] width 1296 height 602
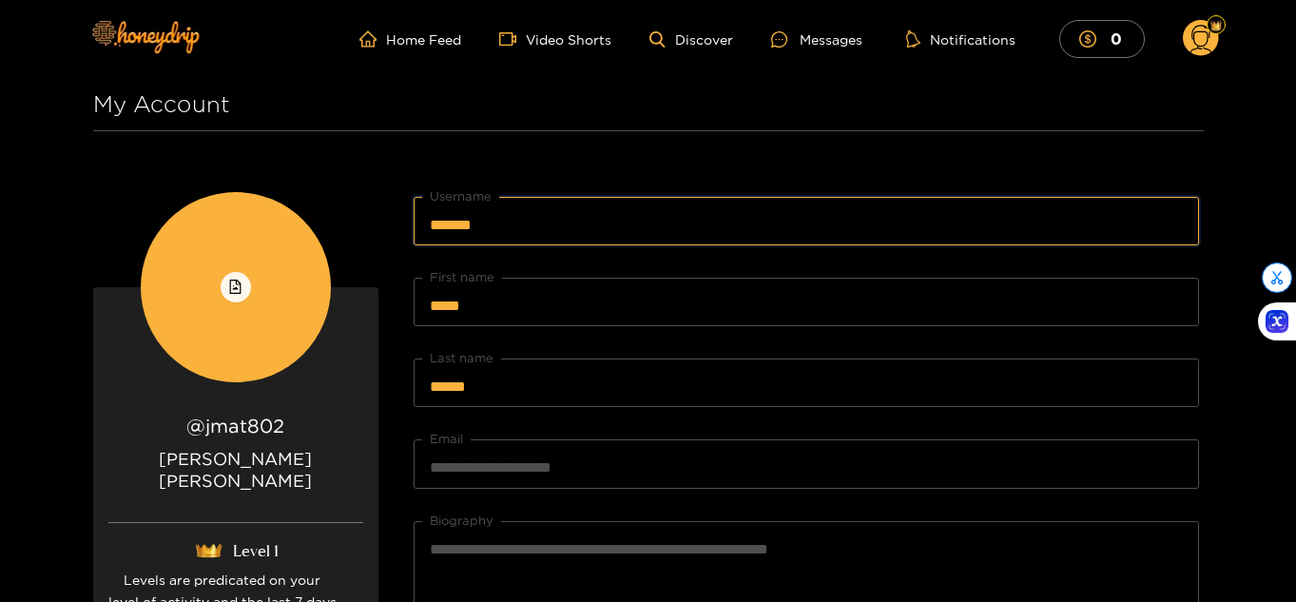
click at [642, 228] on input "*******" at bounding box center [806, 221] width 785 height 48
type input "*"
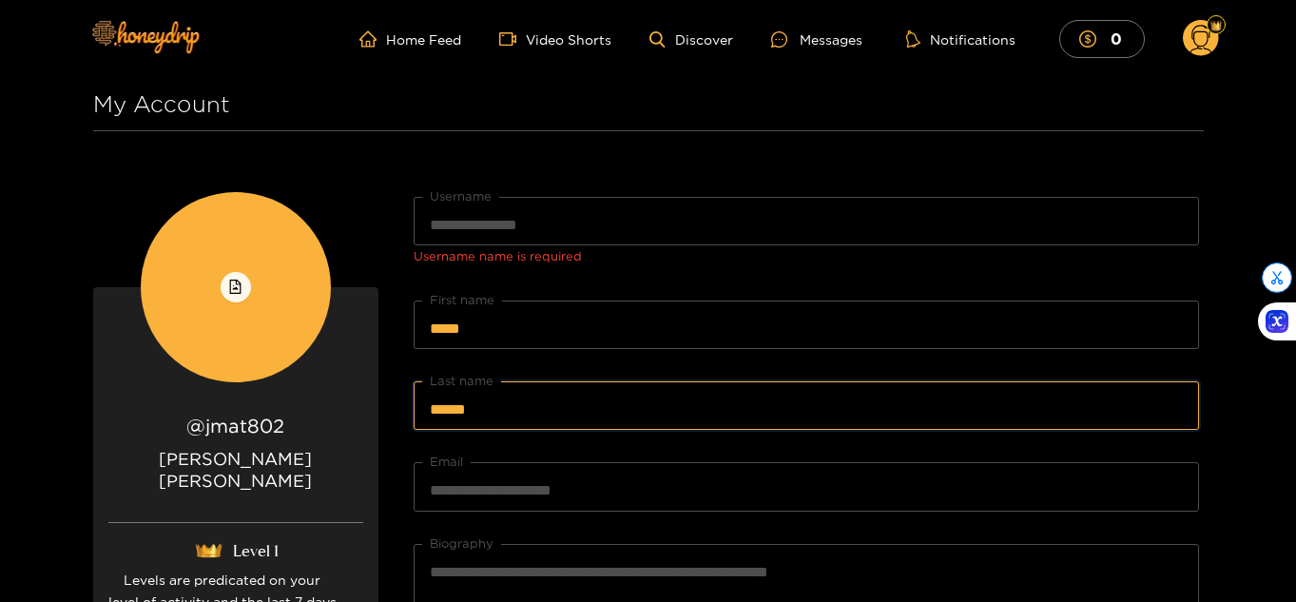
click at [633, 381] on input "******" at bounding box center [806, 405] width 785 height 48
type input "*"
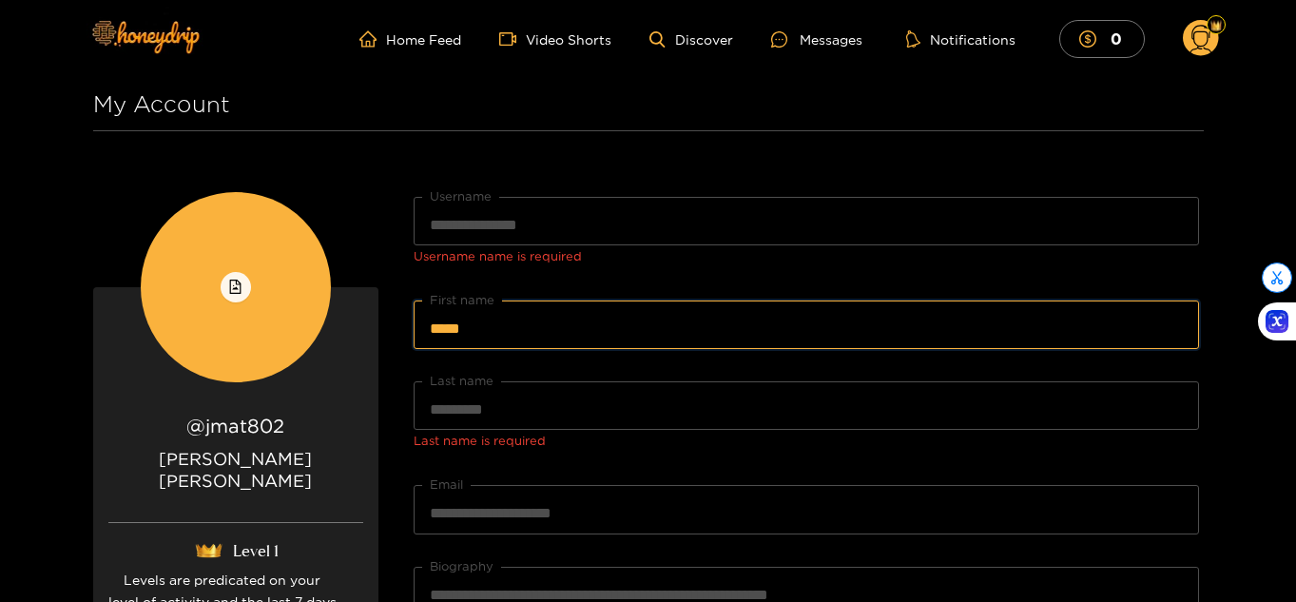
click at [948, 300] on input "*****" at bounding box center [806, 324] width 785 height 48
type input "*"
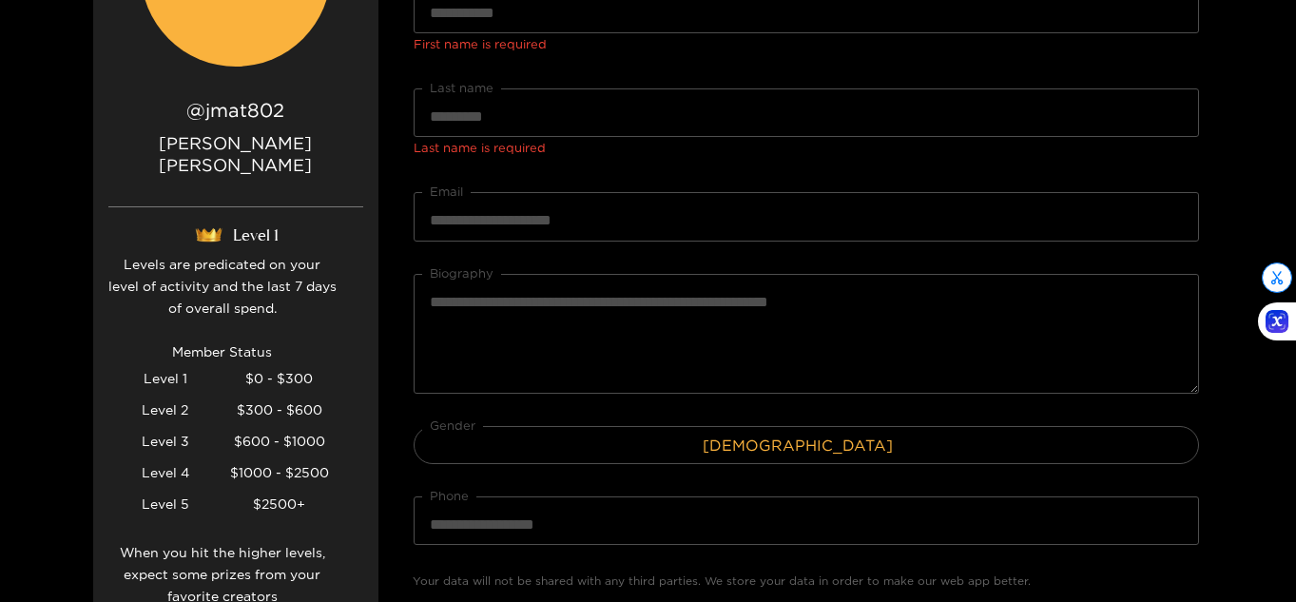
scroll to position [342, 0]
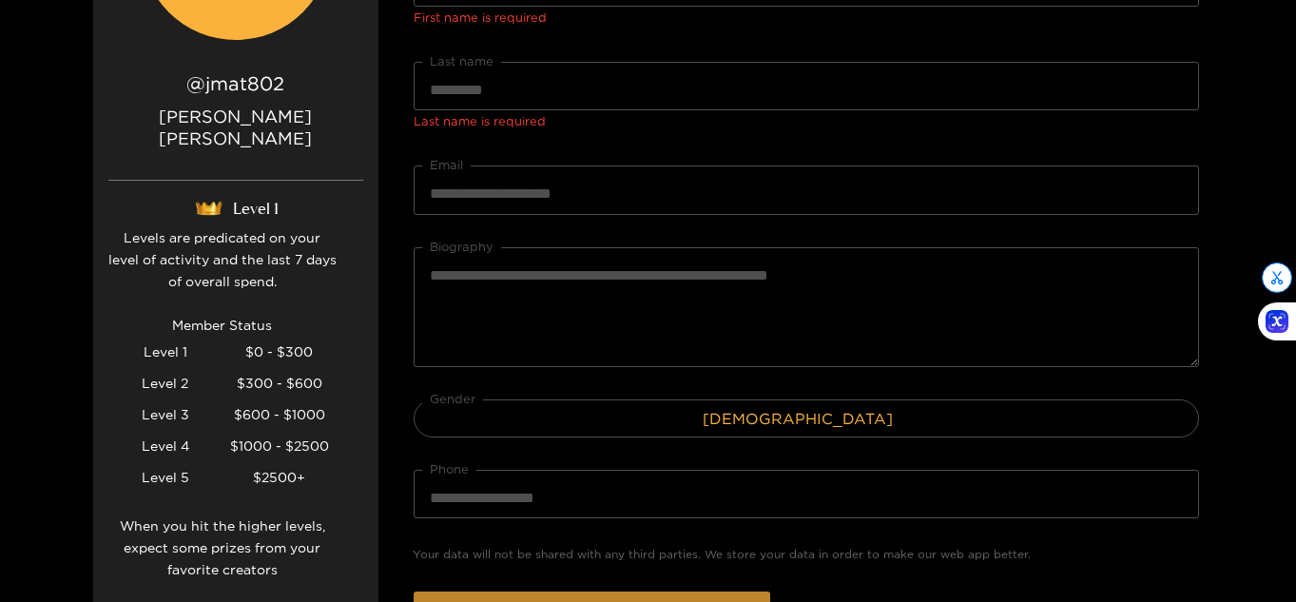
click at [745, 591] on button "Update Personal Data" at bounding box center [592, 612] width 357 height 42
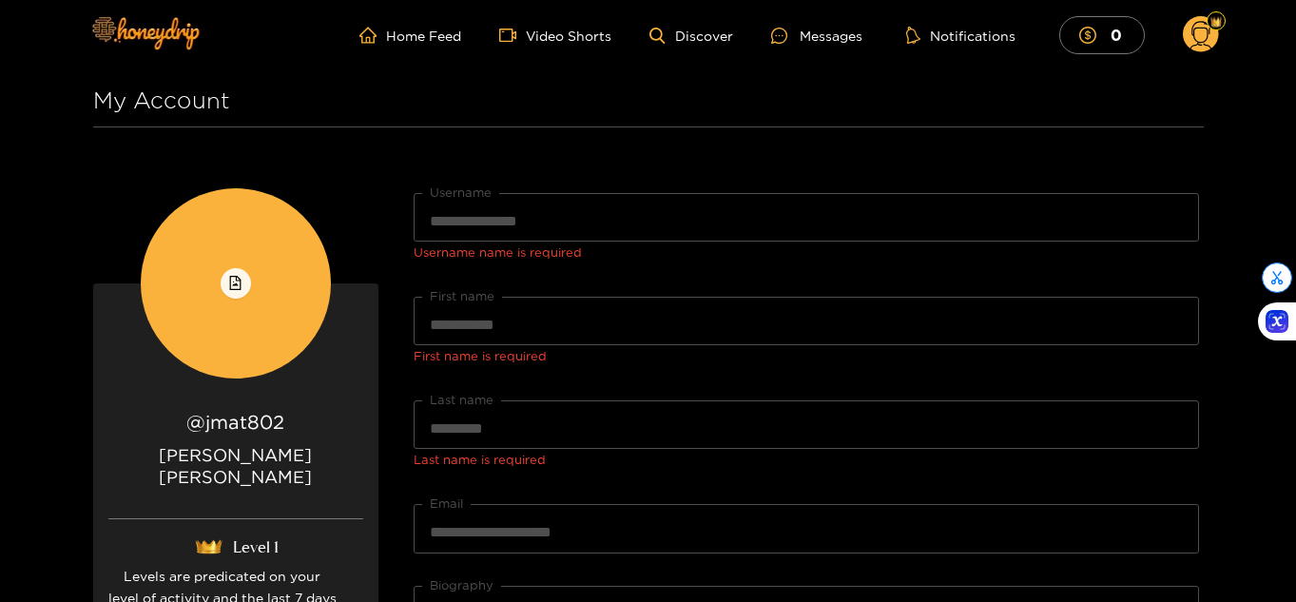
scroll to position [0, 0]
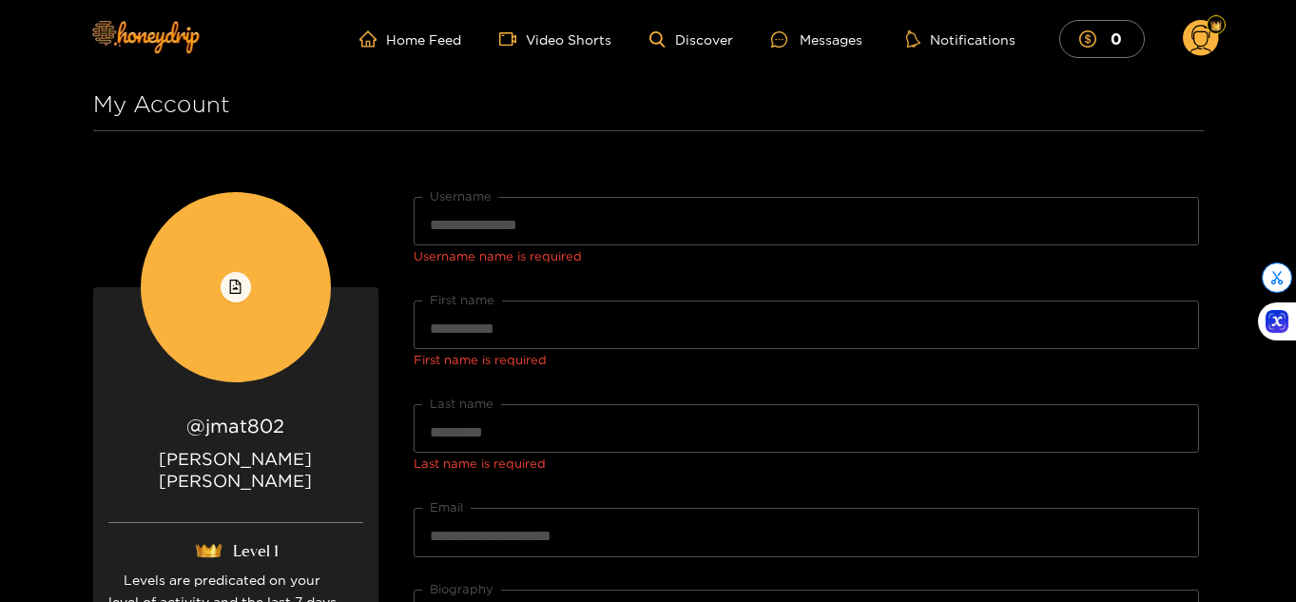
click at [1205, 57] on icon at bounding box center [1201, 39] width 36 height 38
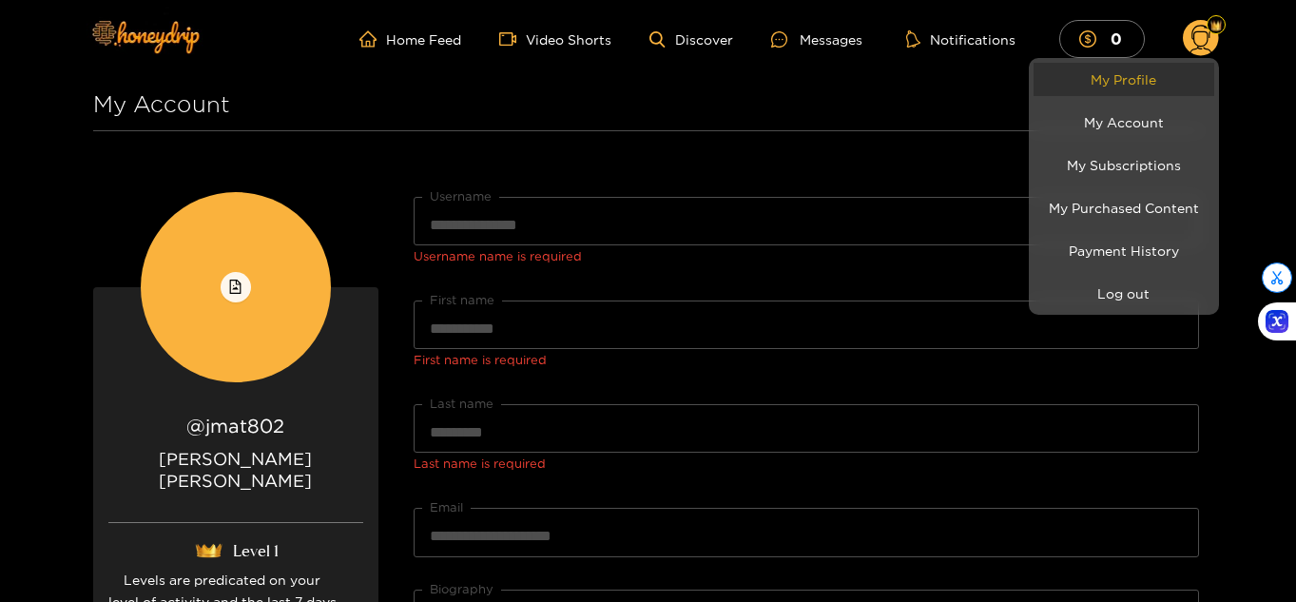
click at [1165, 94] on link "My Profile" at bounding box center [1123, 79] width 181 height 33
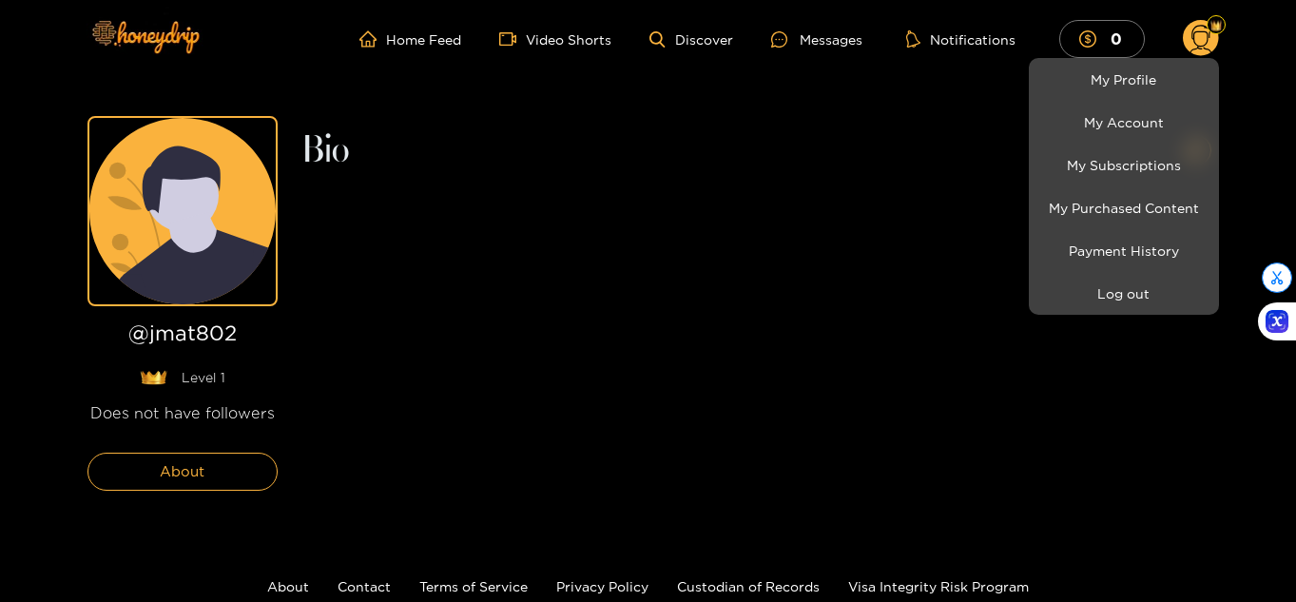
click at [516, 407] on div at bounding box center [648, 301] width 1296 height 602
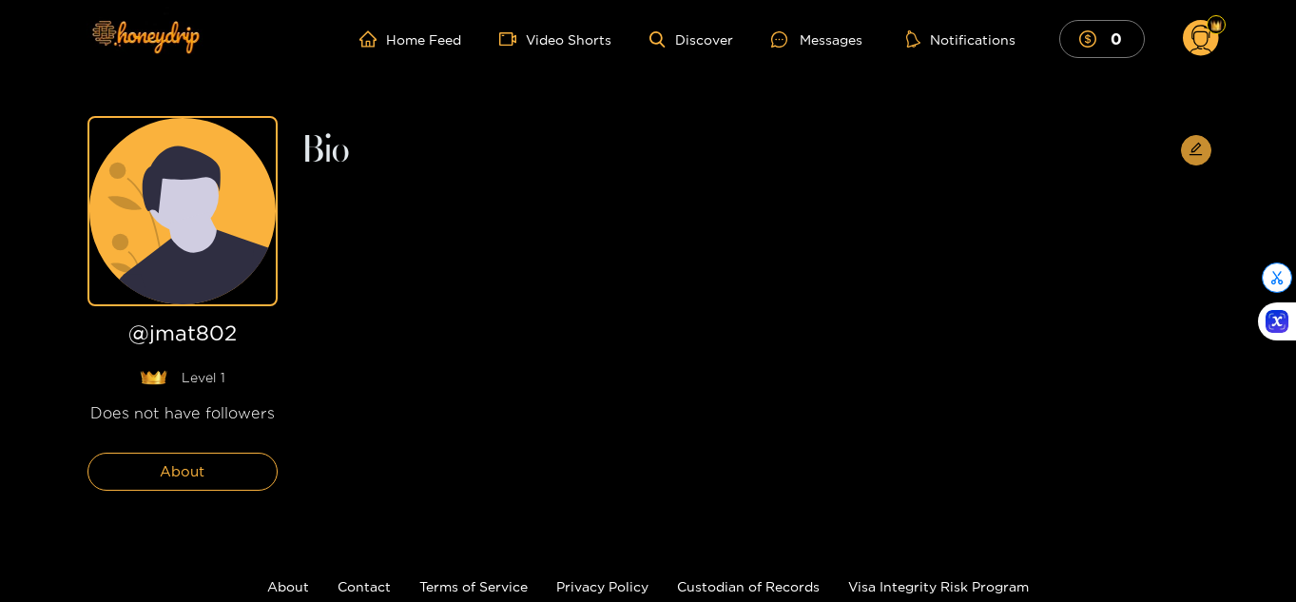
click at [1197, 142] on icon "edit" at bounding box center [1195, 149] width 14 height 14
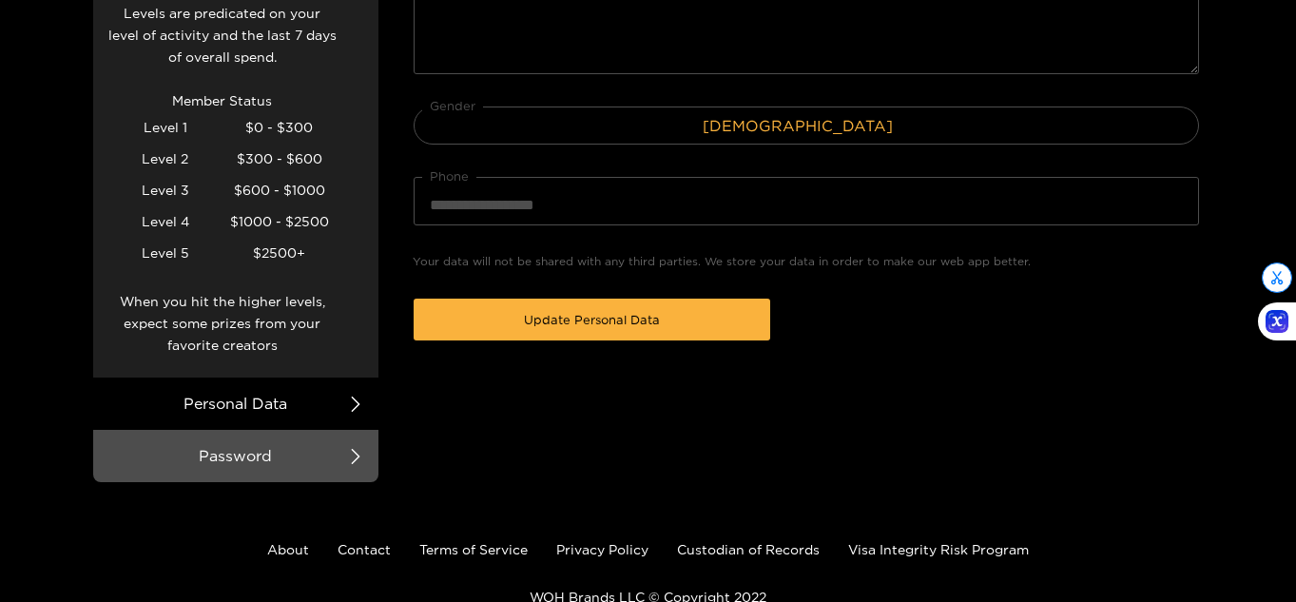
scroll to position [570, 0]
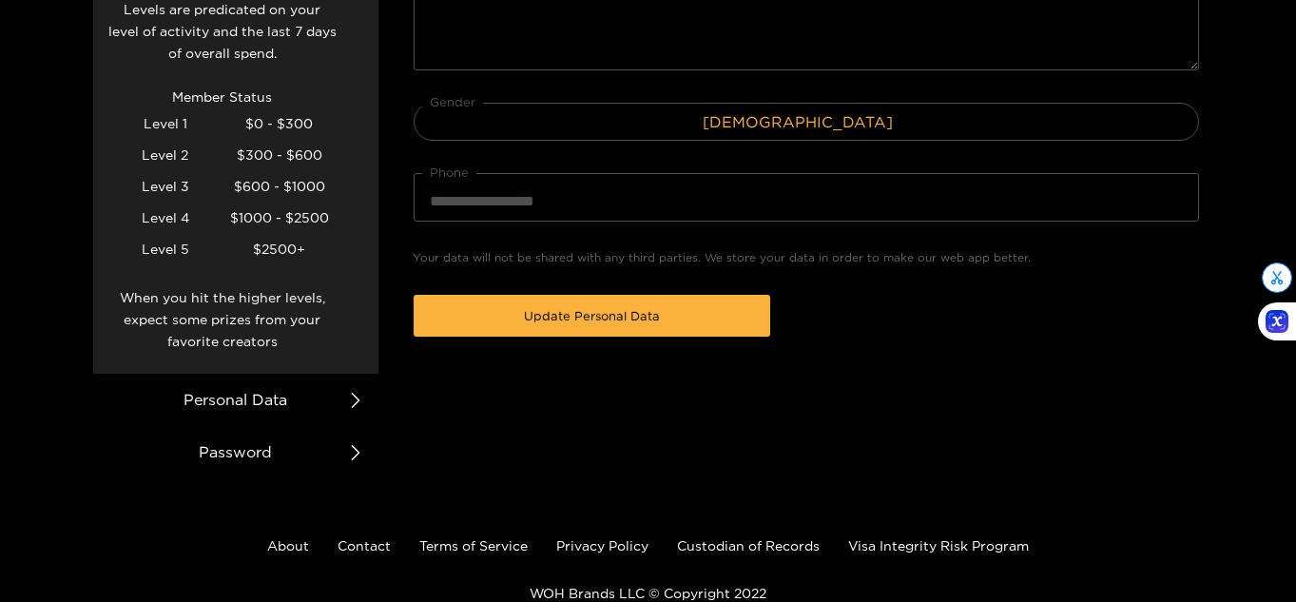
click at [273, 426] on li "Password" at bounding box center [235, 452] width 285 height 52
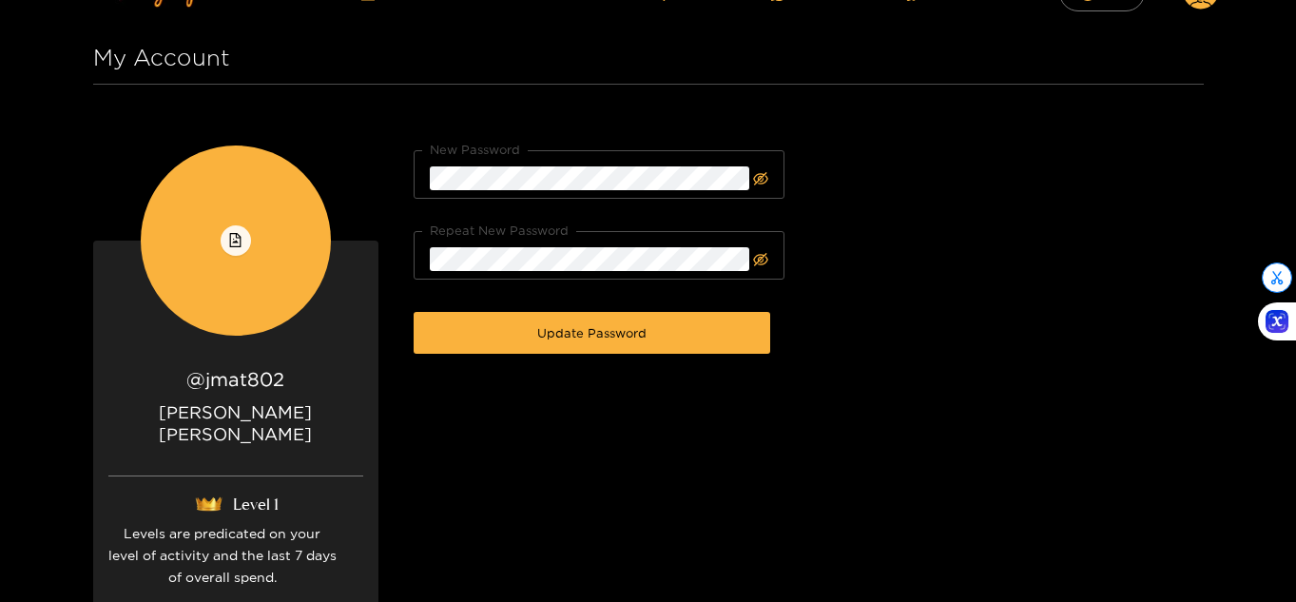
scroll to position [38, 0]
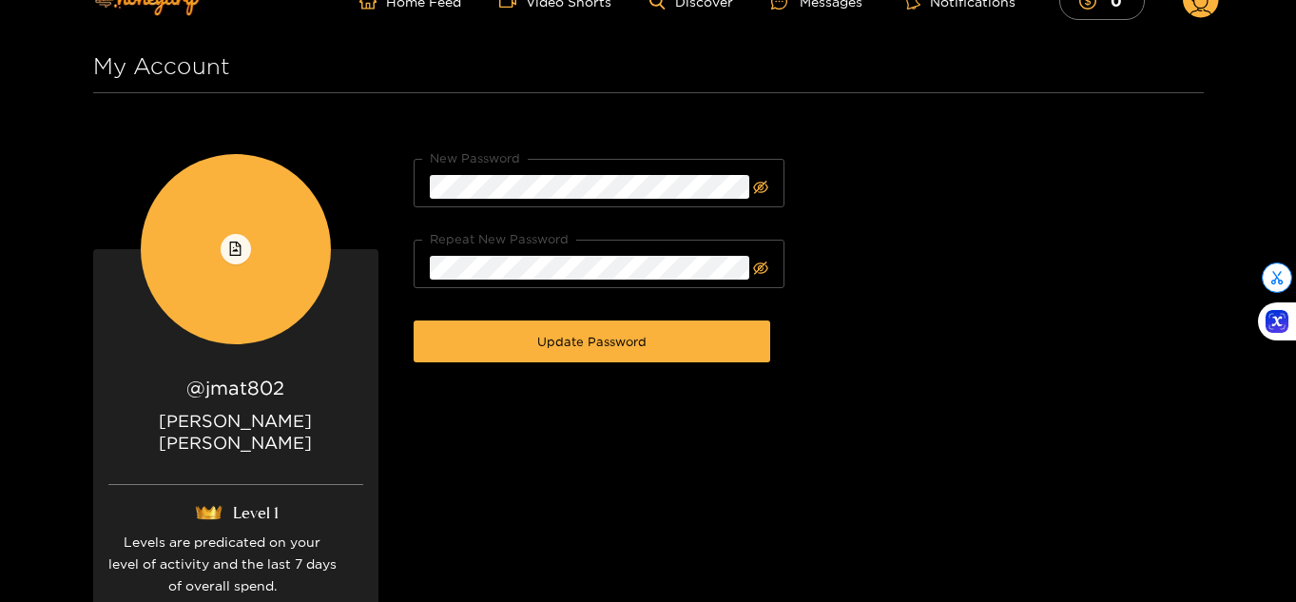
click at [1198, 9] on circle at bounding box center [1201, 0] width 36 height 36
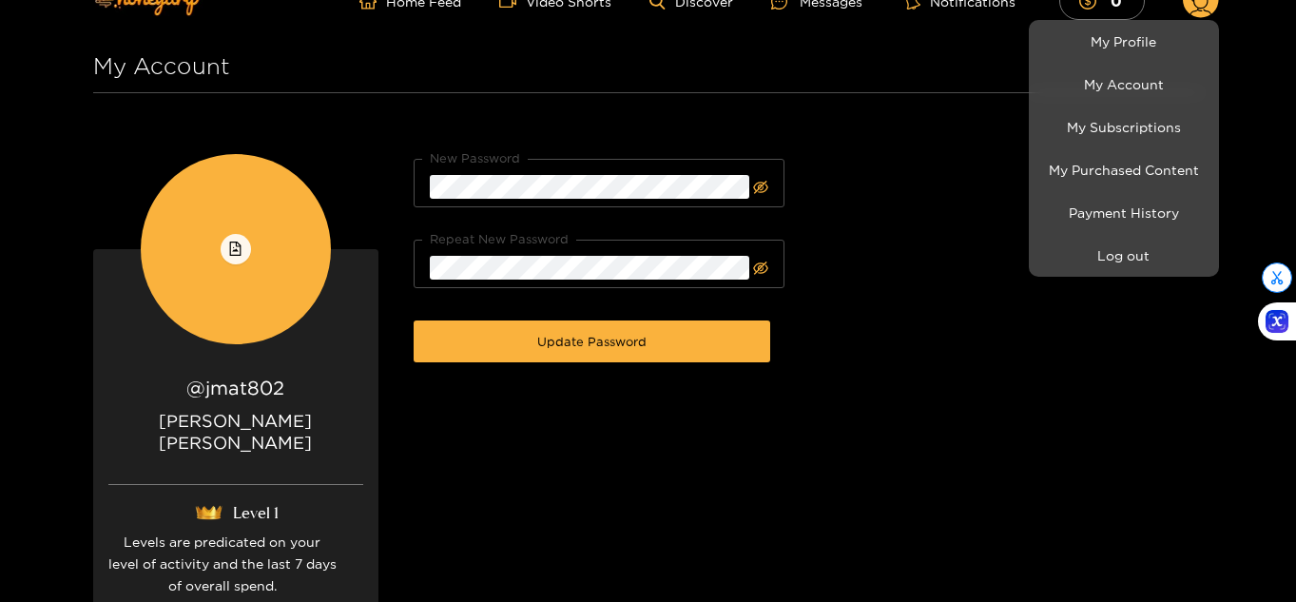
click at [929, 382] on div at bounding box center [648, 301] width 1296 height 602
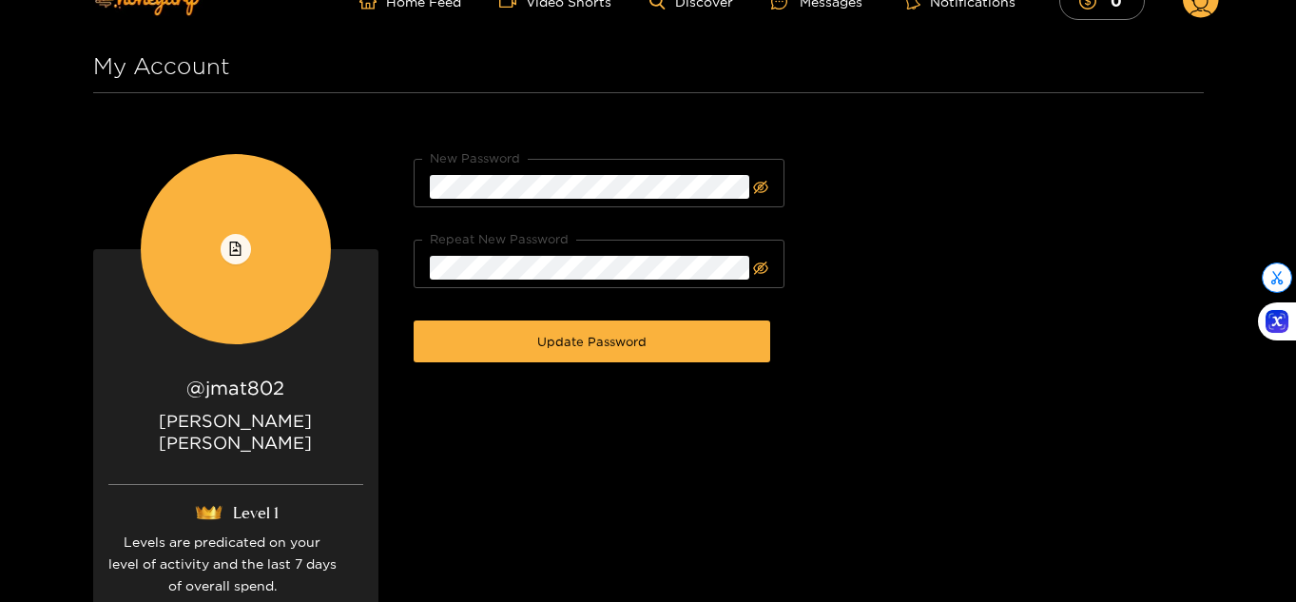
click at [1199, 17] on icon at bounding box center [1201, 1] width 36 height 38
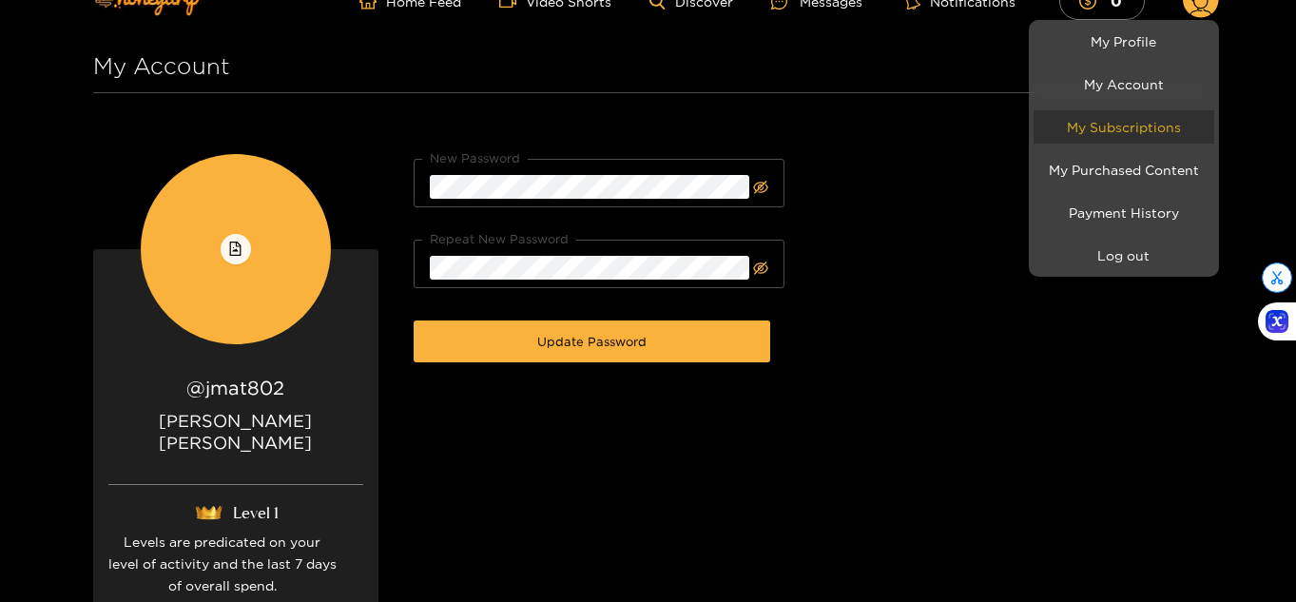
click at [1115, 141] on link "My Subscriptions" at bounding box center [1123, 126] width 181 height 33
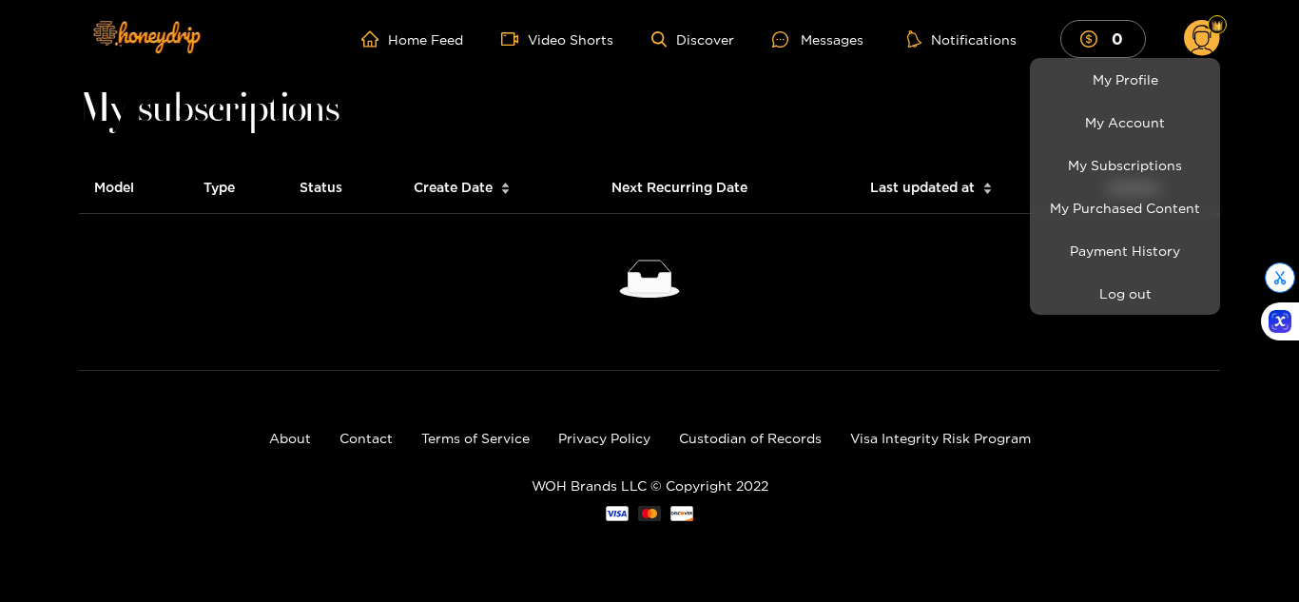
click at [767, 143] on div at bounding box center [649, 301] width 1299 height 602
